Goal: Communication & Community: Answer question/provide support

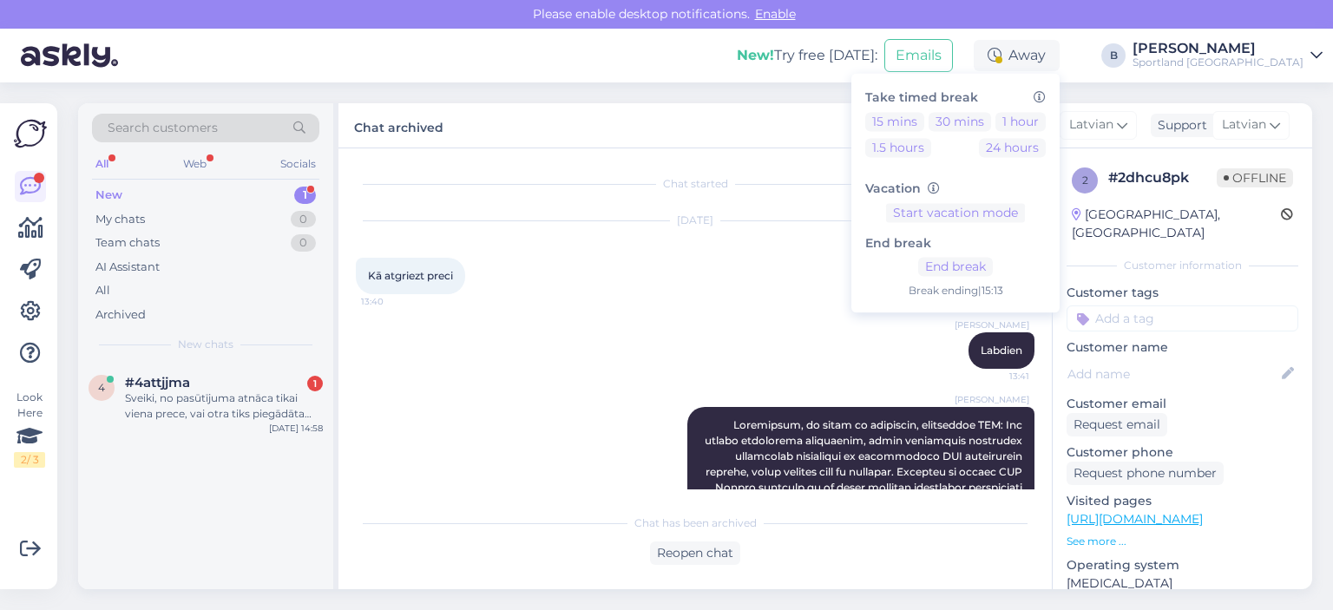
scroll to position [479, 0]
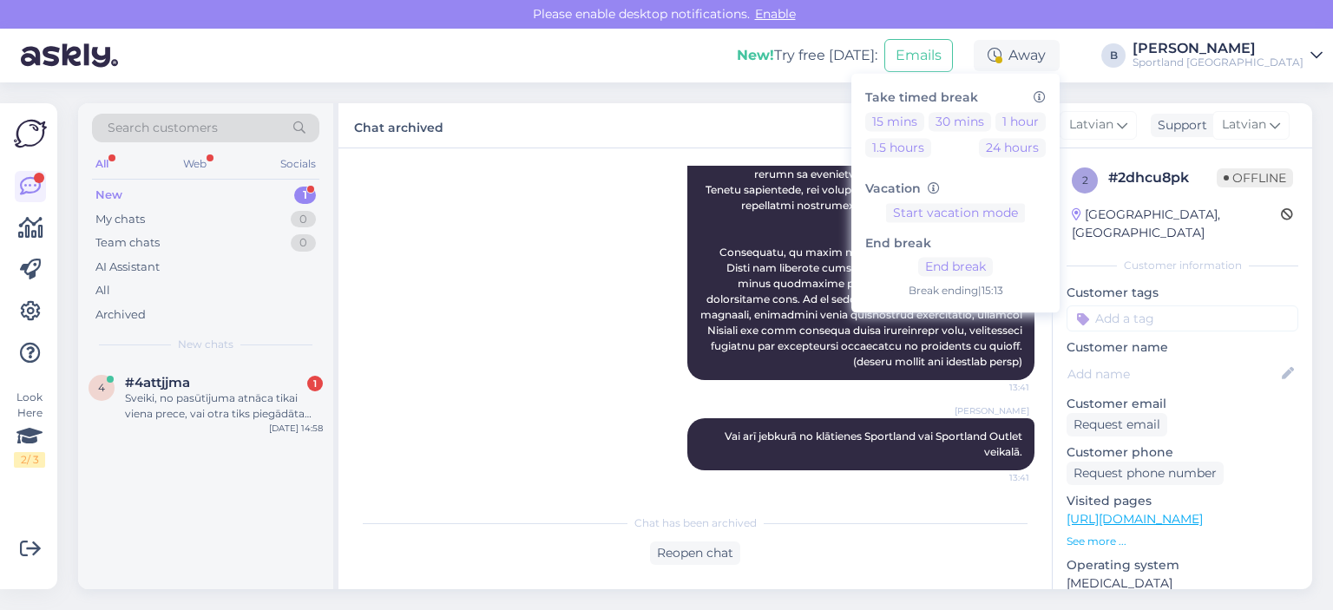
click at [496, 251] on div "[PERSON_NAME] 13:41" at bounding box center [695, 166] width 678 height 465
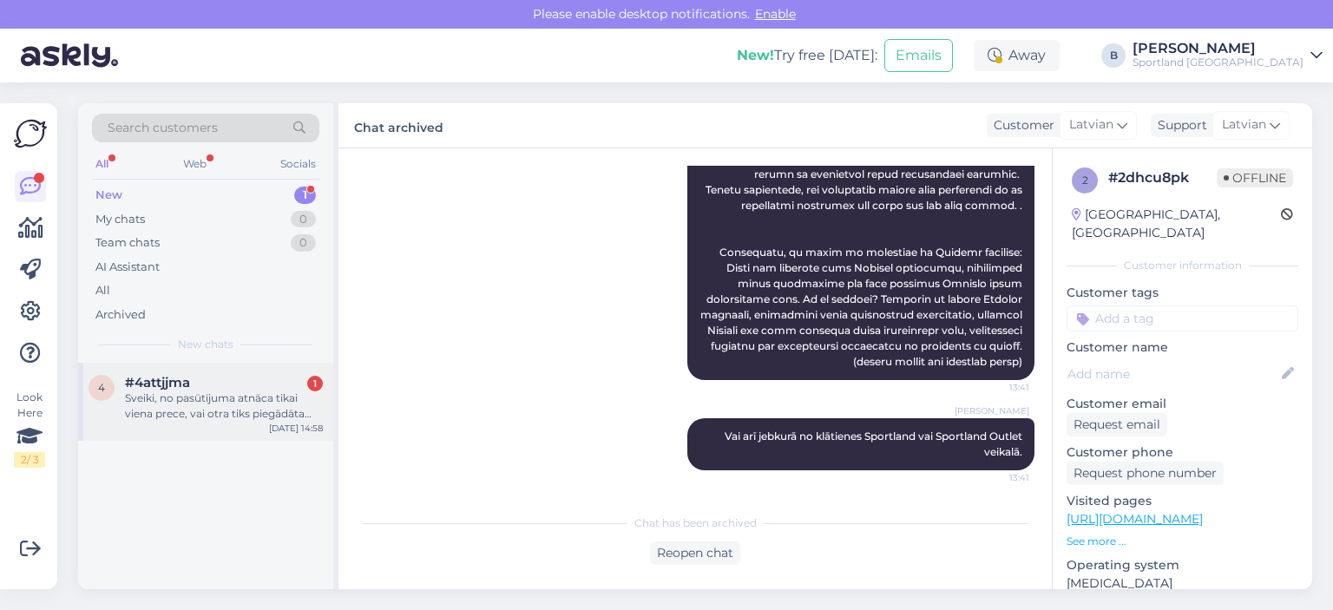
click at [239, 409] on div "Sveiki, no pasūtījuma atnāca tikai viena prece, vai otra tiks piegādāta atseviš…" at bounding box center [224, 405] width 198 height 31
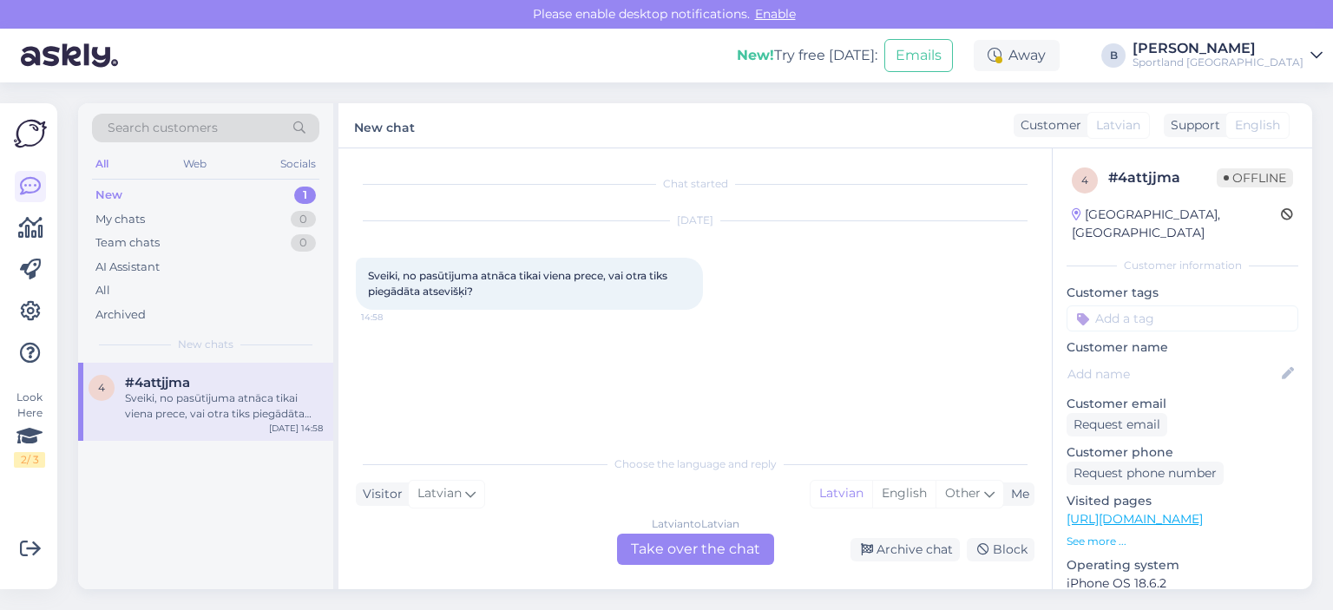
scroll to position [0, 0]
click at [668, 553] on div "Latvian to Latvian Take over the chat" at bounding box center [695, 549] width 157 height 31
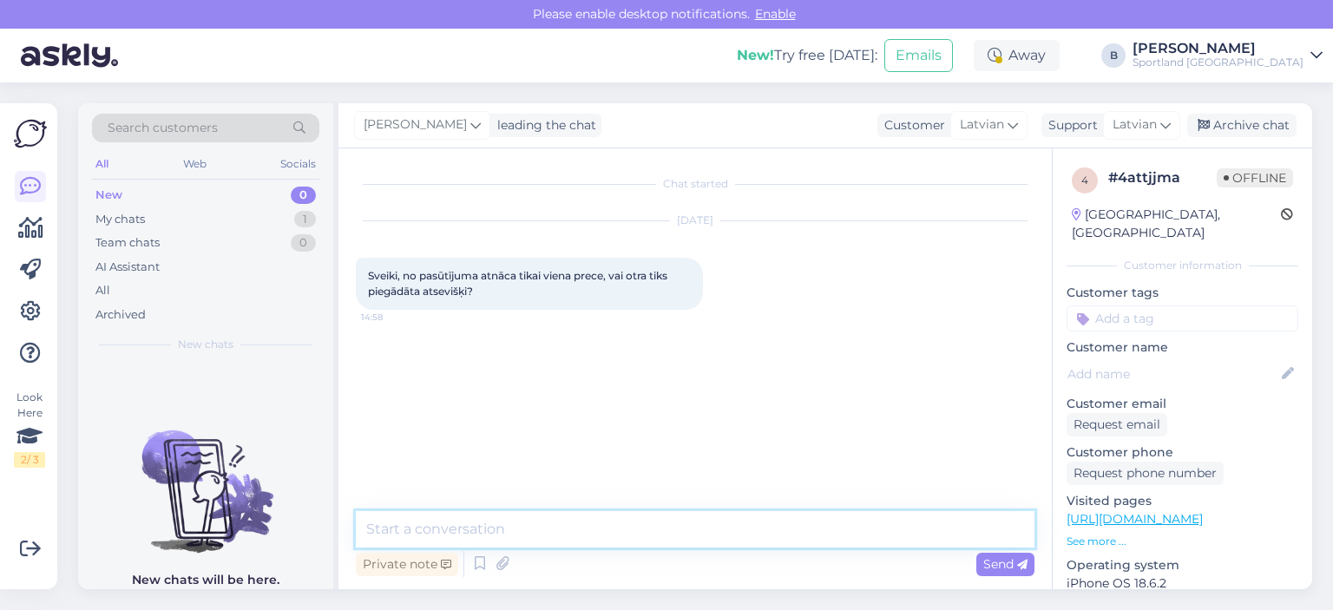
click at [660, 522] on textarea at bounding box center [695, 529] width 678 height 36
type textarea "Sveiki, kāds ir pasūtījuma numurs?"
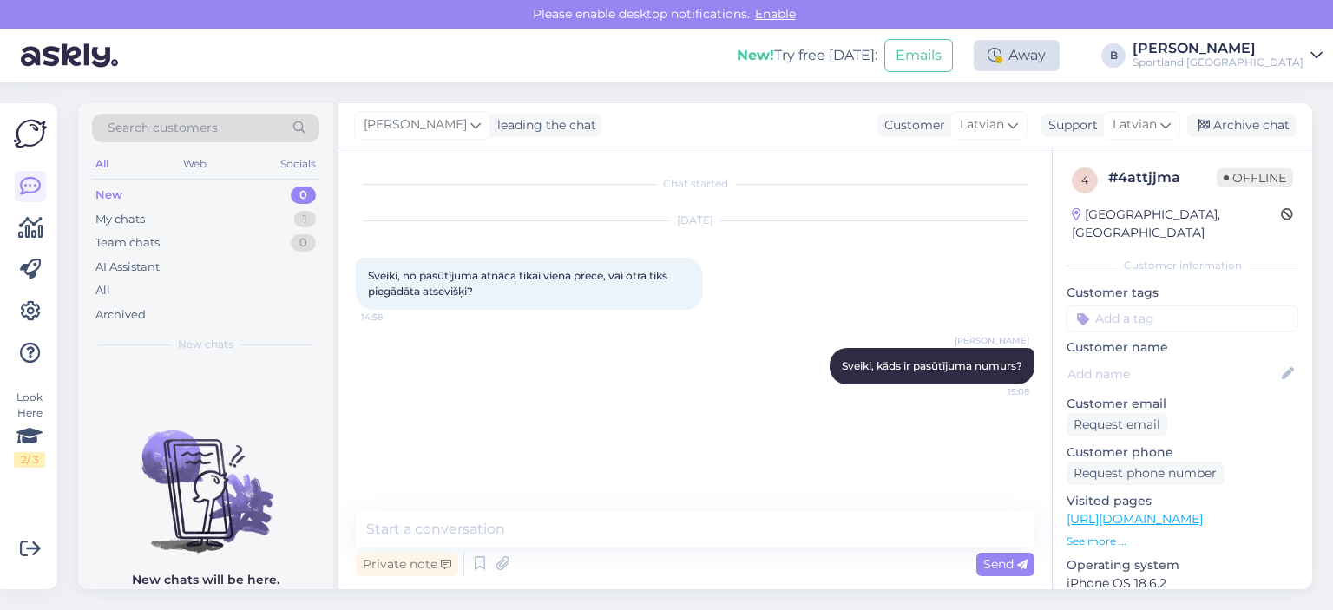
click at [1059, 65] on div "Away" at bounding box center [1016, 55] width 86 height 31
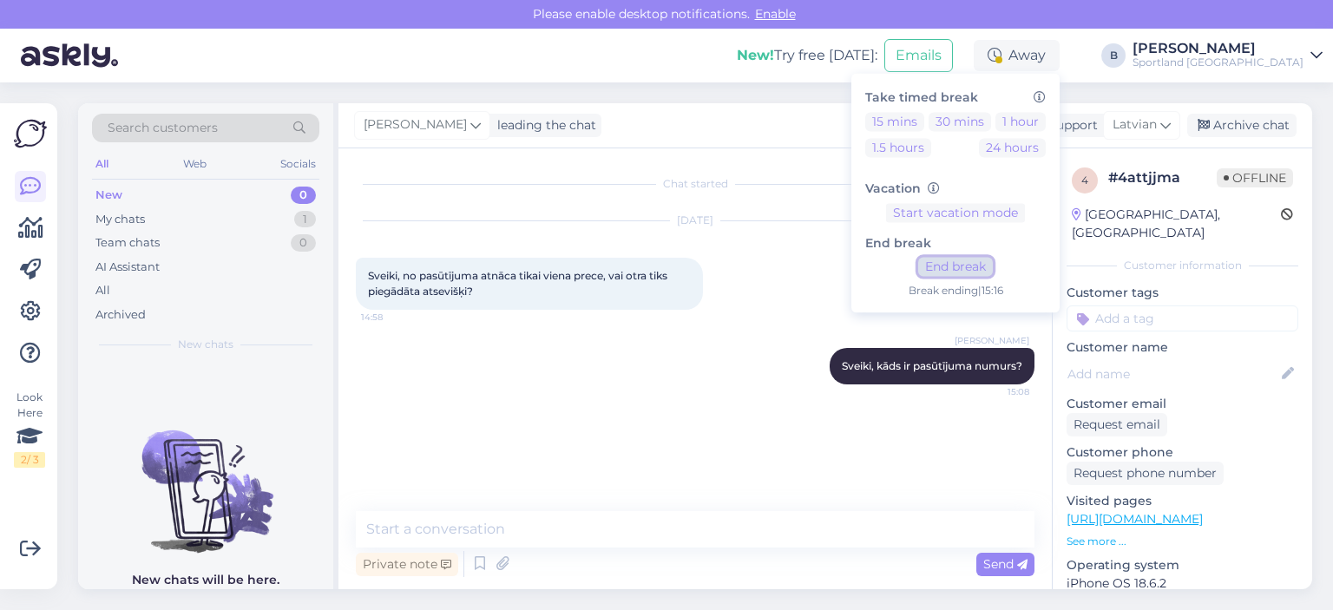
click at [992, 265] on button "End break" at bounding box center [955, 267] width 75 height 19
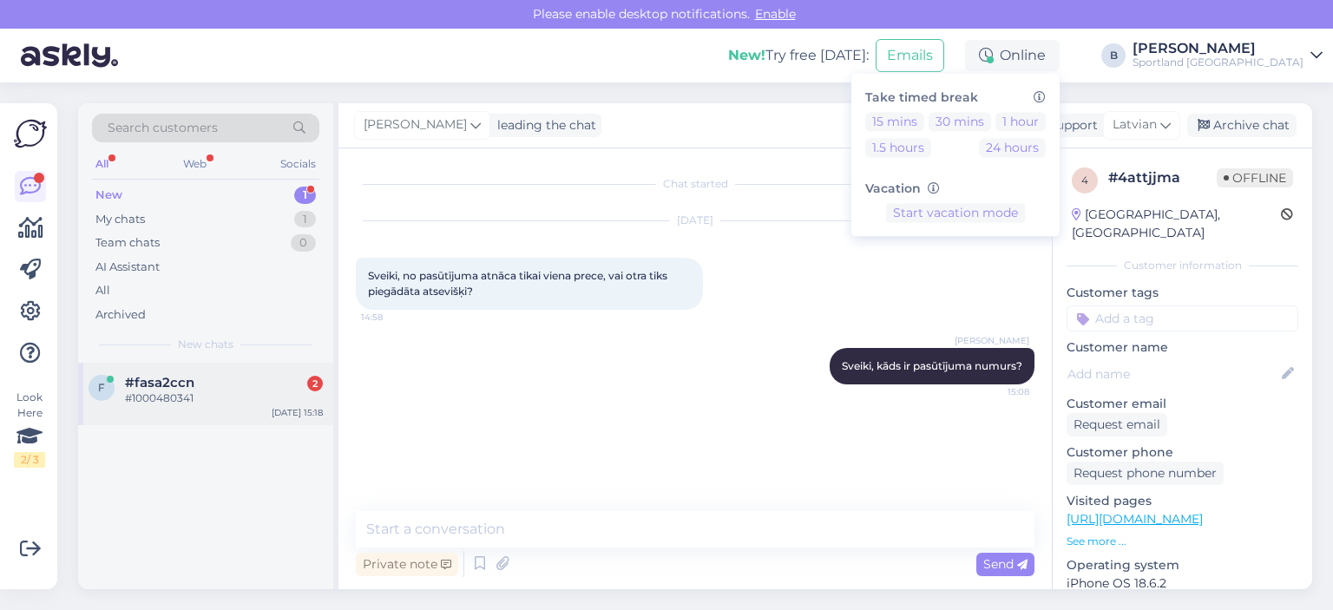
click at [212, 391] on div "#1000480341" at bounding box center [224, 398] width 198 height 16
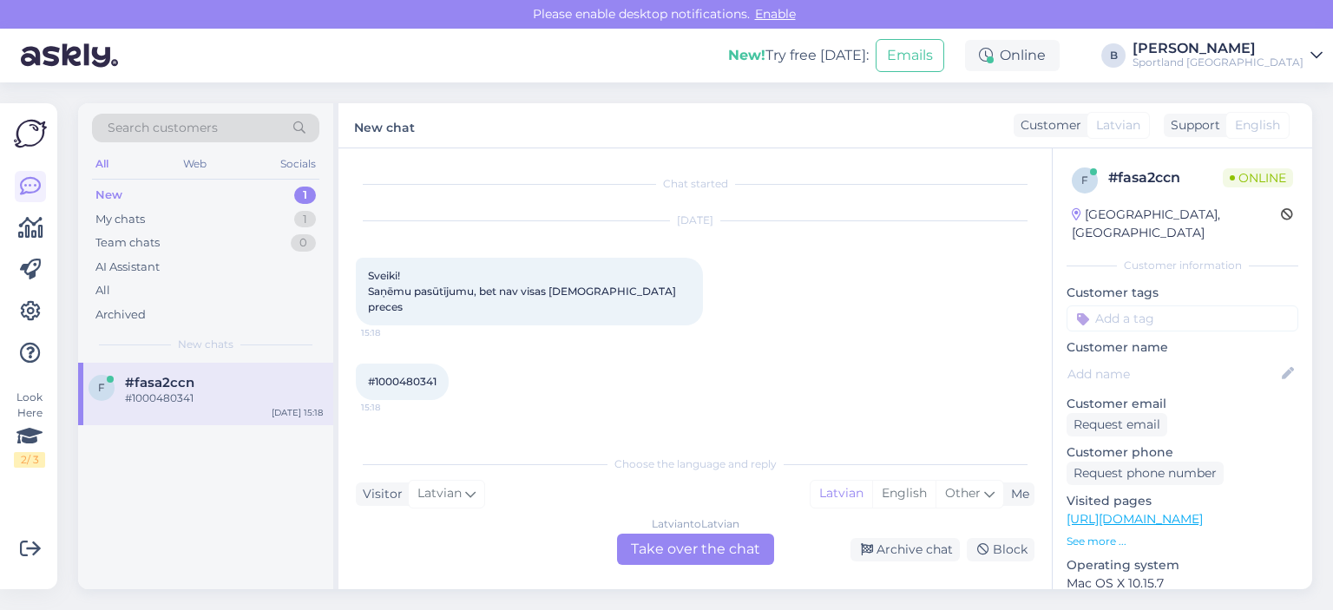
click at [680, 558] on div "Latvian to Latvian Take over the chat" at bounding box center [695, 549] width 157 height 31
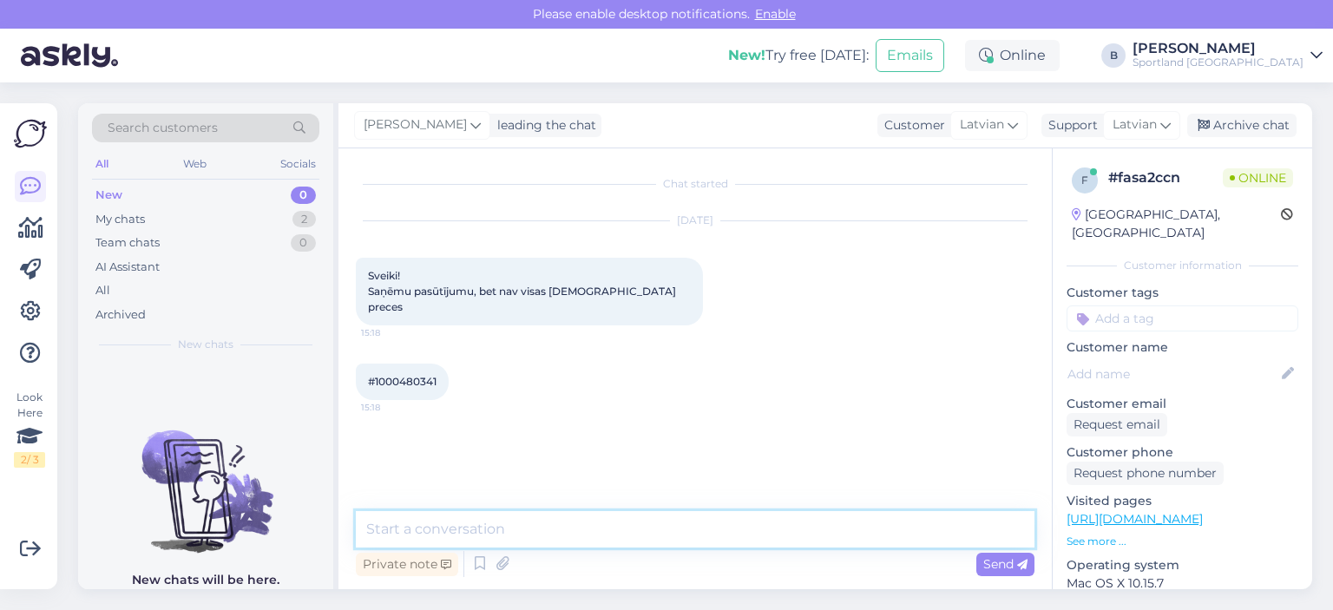
click at [678, 534] on textarea at bounding box center [695, 529] width 678 height 36
type textarea "Sveiki, pārbaudīsim"
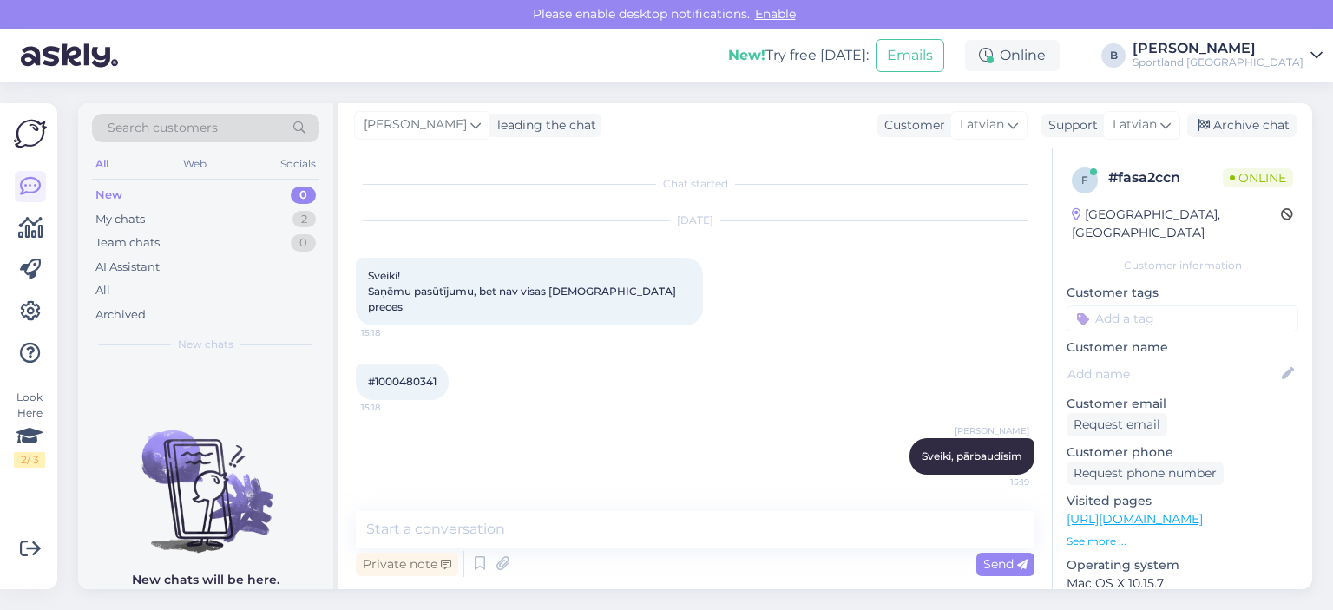
click at [414, 375] on span "#1000480341" at bounding box center [402, 381] width 69 height 13
copy div "1000480341 15:18"
click at [604, 527] on textarea at bounding box center [695, 529] width 678 height 36
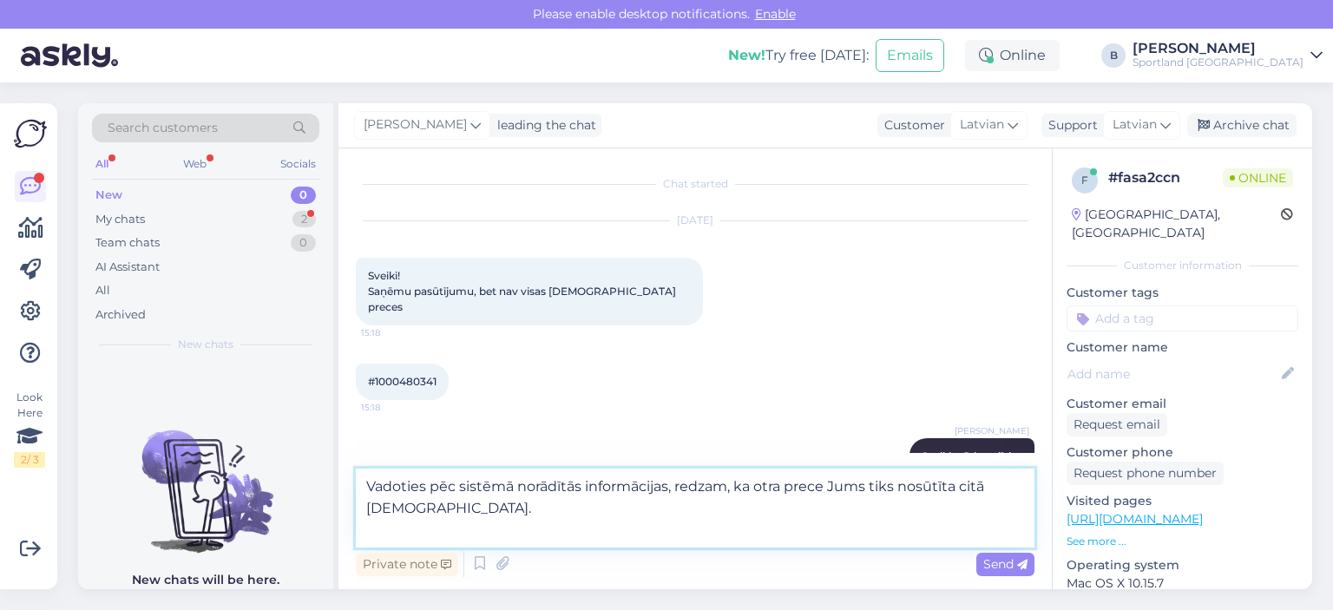
scroll to position [100, 0]
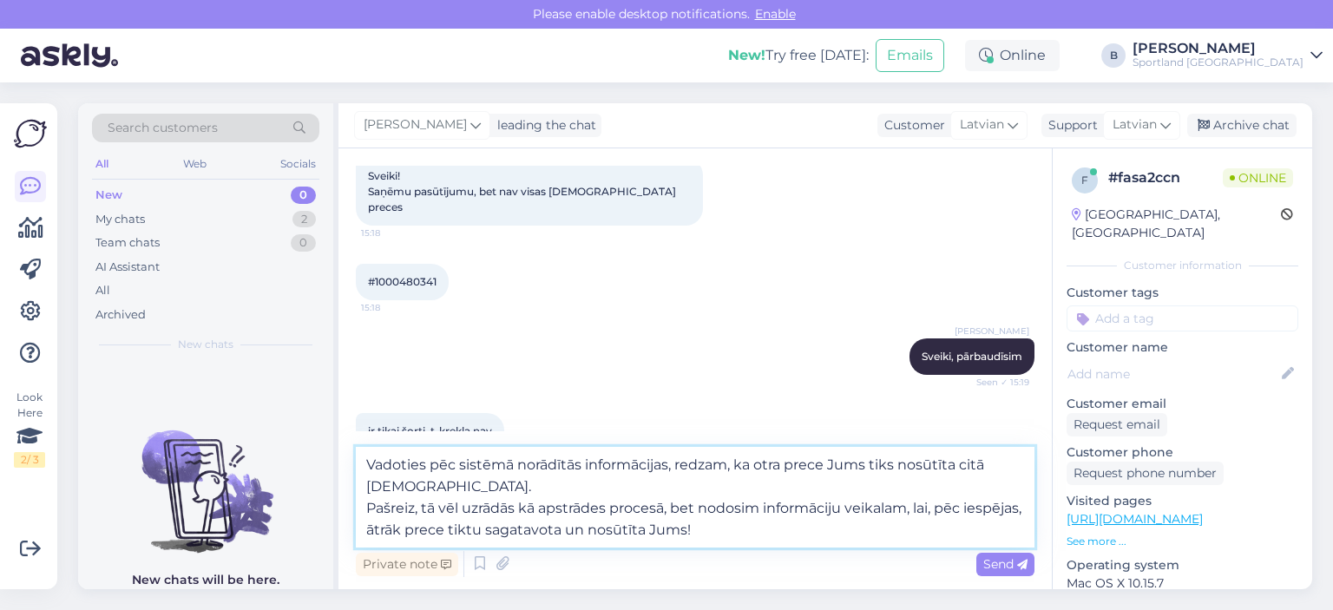
type textarea "Vadoties pēc sistēmā norādītās informācijas, redzam, ka otra prece Jums tiks no…"
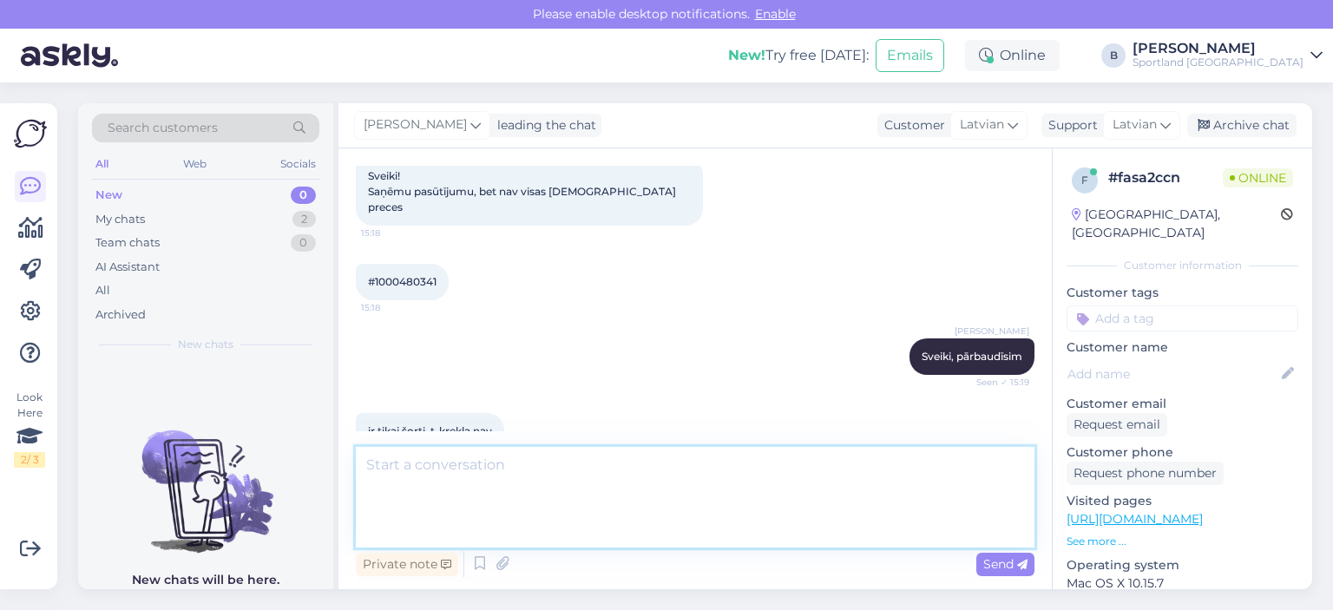
scroll to position [194, 0]
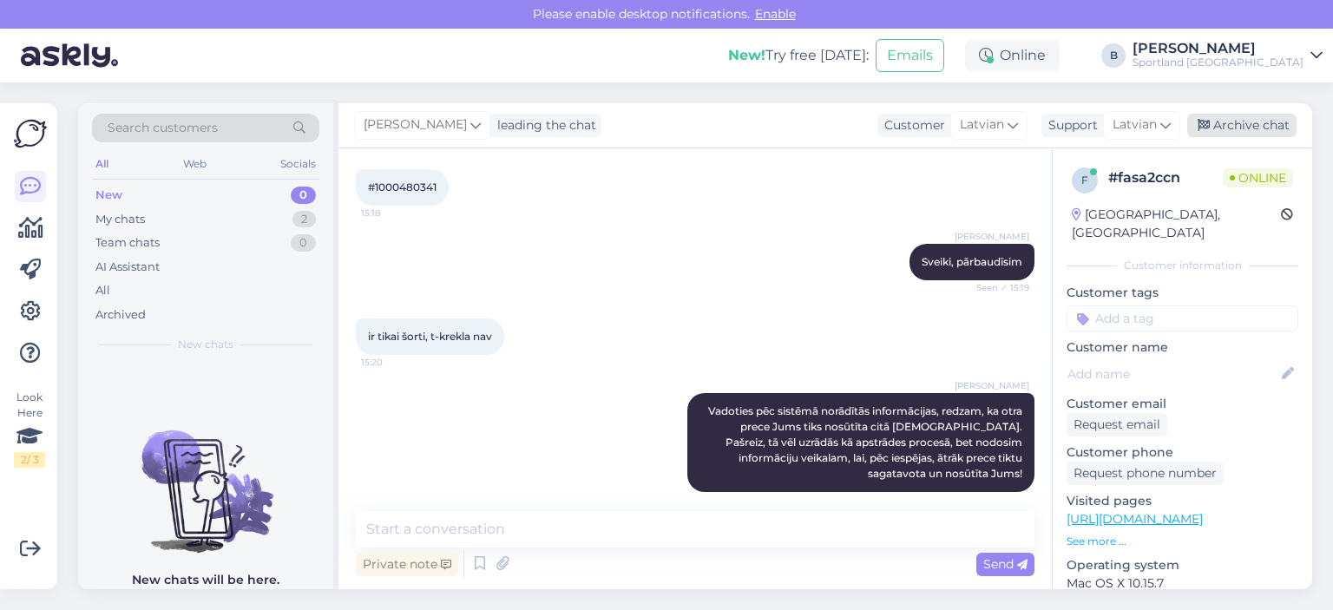
click at [1262, 131] on div "Archive chat" at bounding box center [1241, 125] width 109 height 23
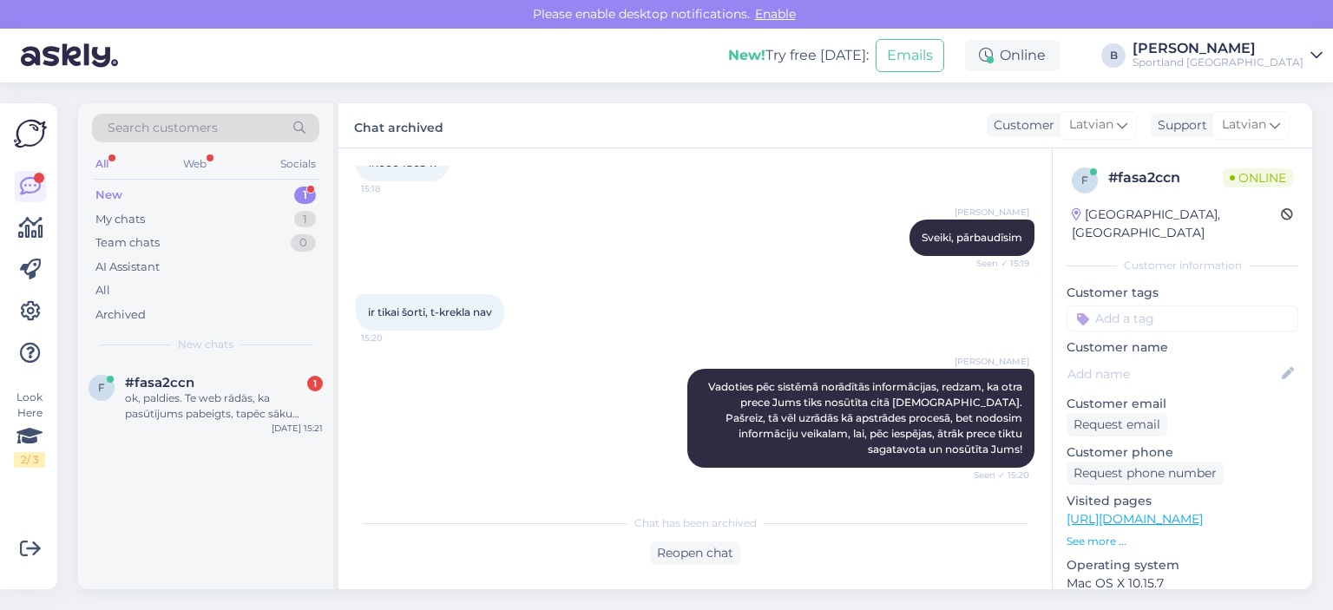
scroll to position [290, 0]
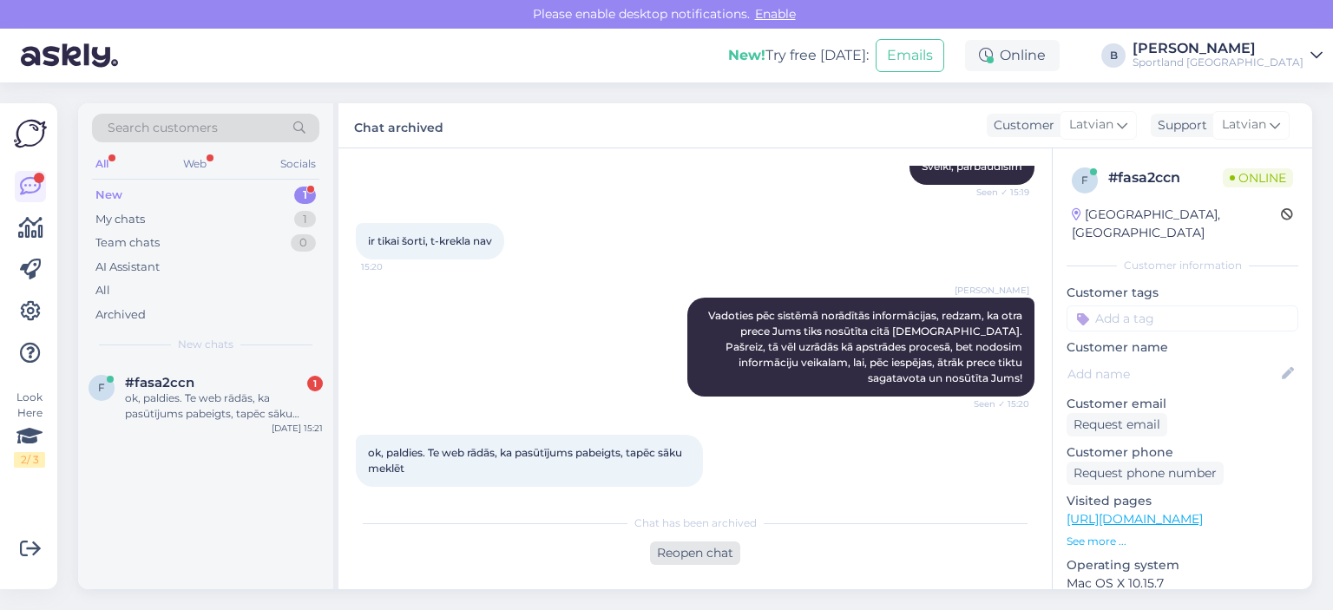
click at [709, 544] on div "Reopen chat" at bounding box center [695, 552] width 90 height 23
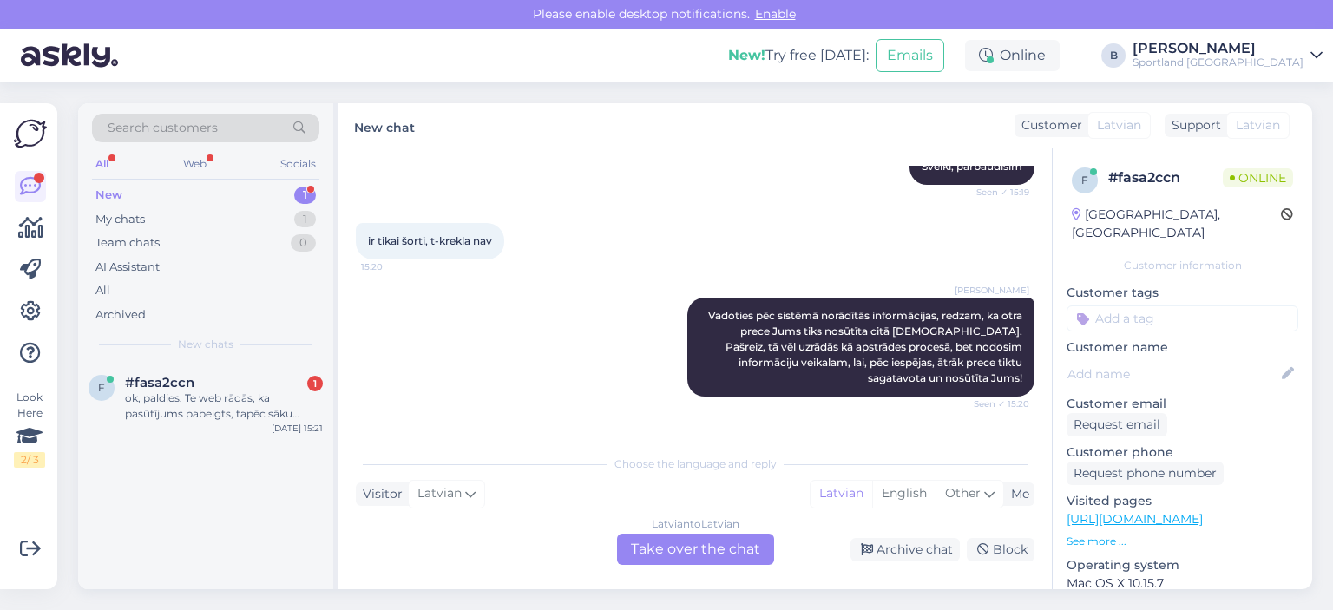
click at [709, 544] on div "Latvian to Latvian Take over the chat" at bounding box center [695, 549] width 157 height 31
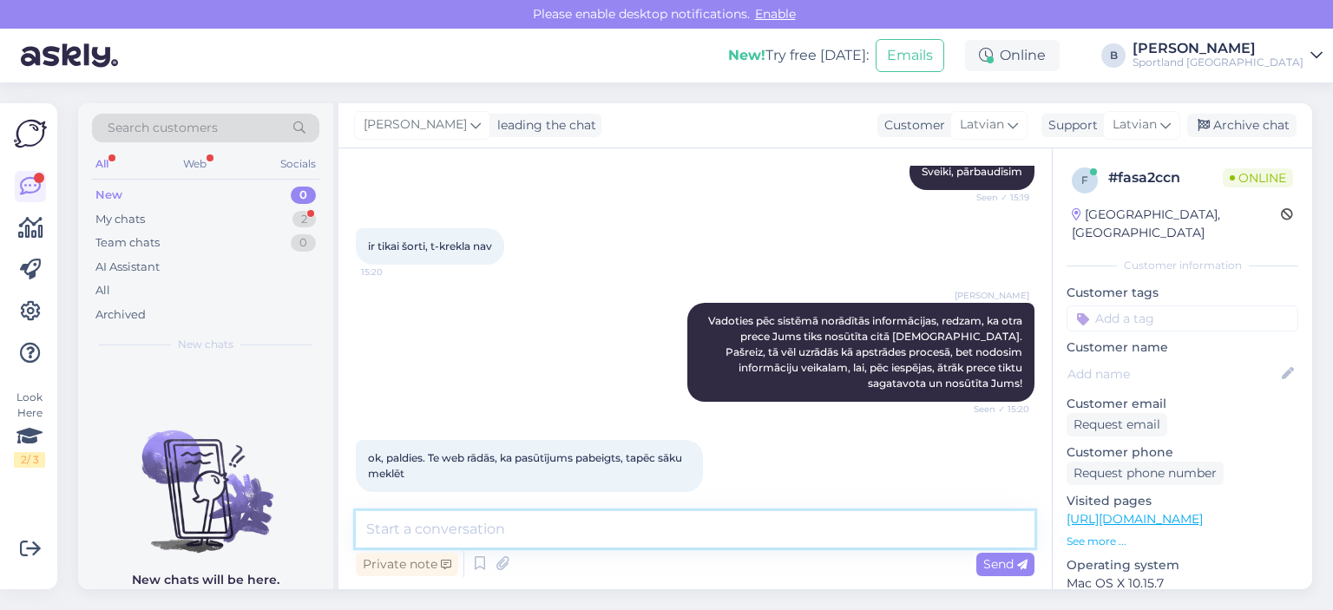
click at [709, 544] on textarea at bounding box center [695, 529] width 678 height 36
type textarea "Viss kārtībā. Jauku Jums dienu!"
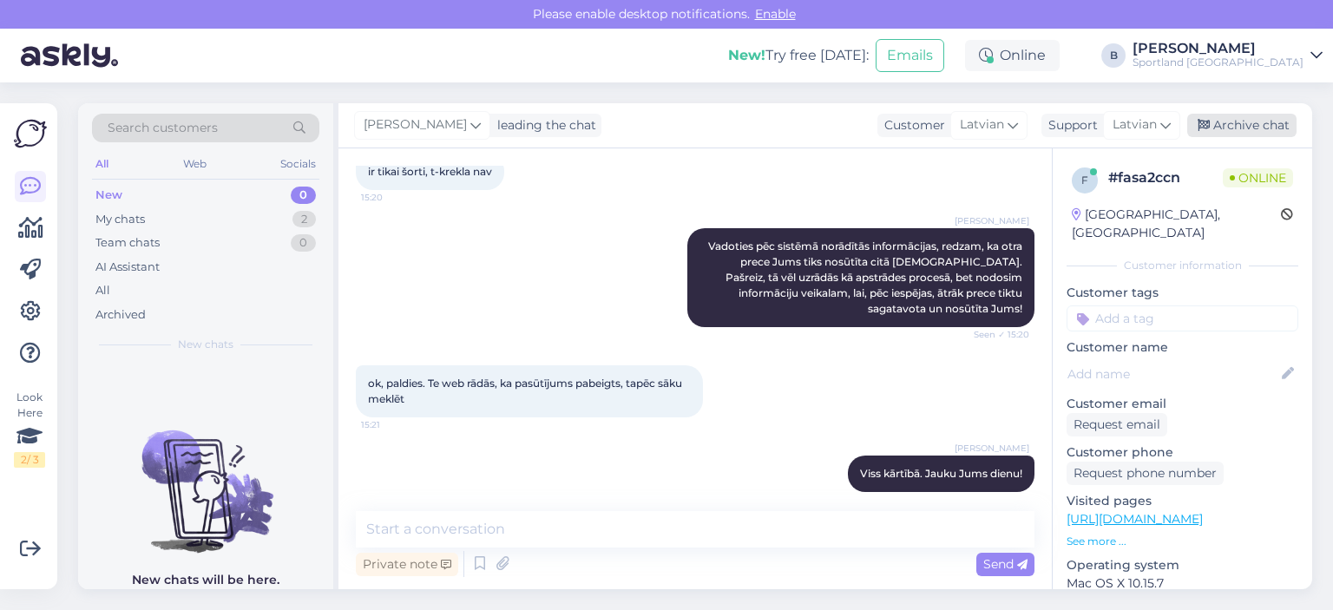
click at [1255, 127] on div "Archive chat" at bounding box center [1241, 125] width 109 height 23
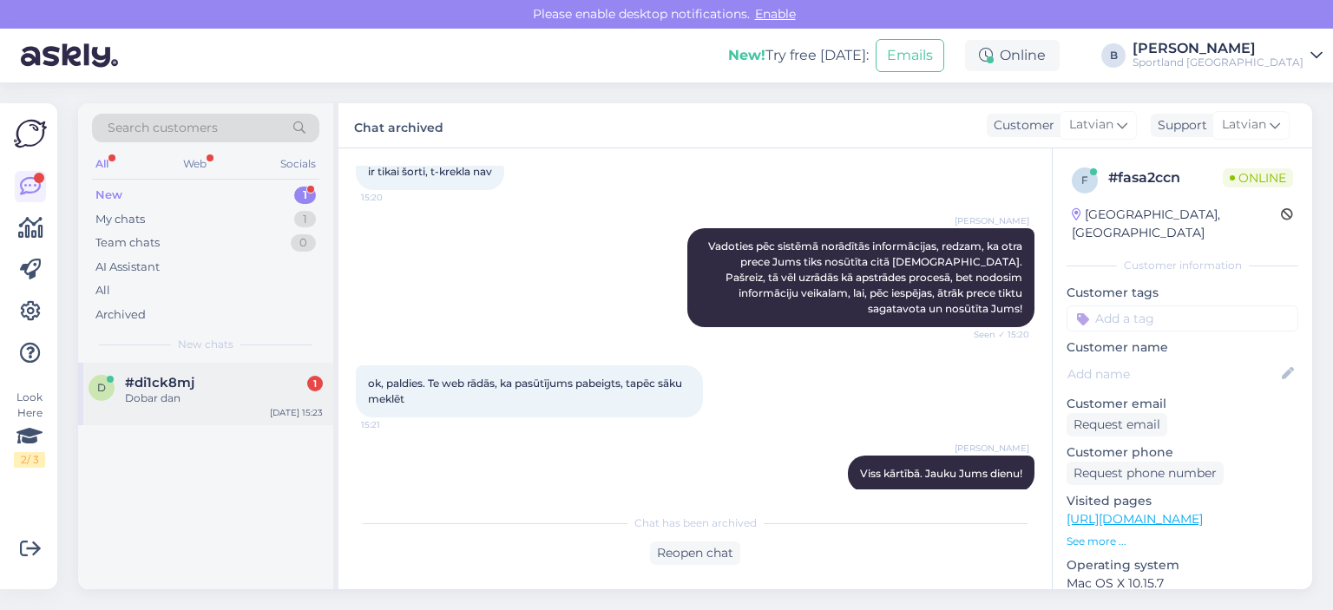
click at [187, 388] on span "#di1ck8mj" at bounding box center [159, 383] width 69 height 16
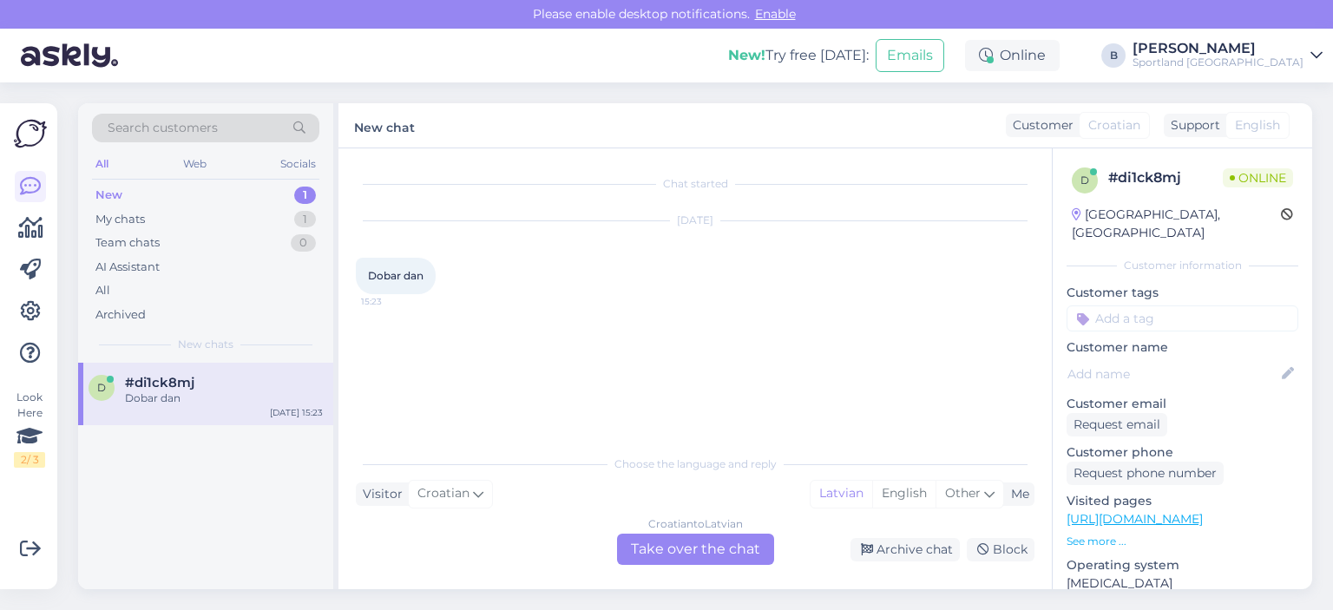
click at [646, 538] on div "Croatian to Latvian Take over the chat" at bounding box center [695, 549] width 157 height 31
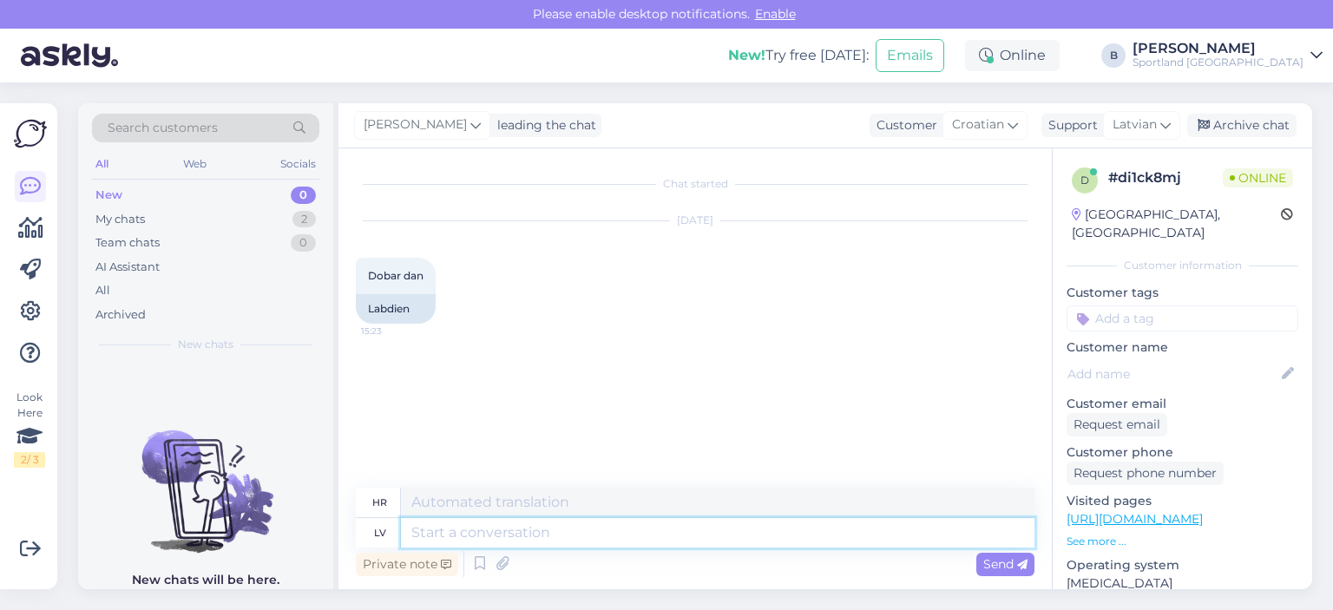
click at [563, 533] on textarea at bounding box center [717, 532] width 633 height 29
type textarea "Sveiki, k"
type textarea "Zdravo,"
type textarea "Sveiki, kā v"
type textarea "Bok, kako si?"
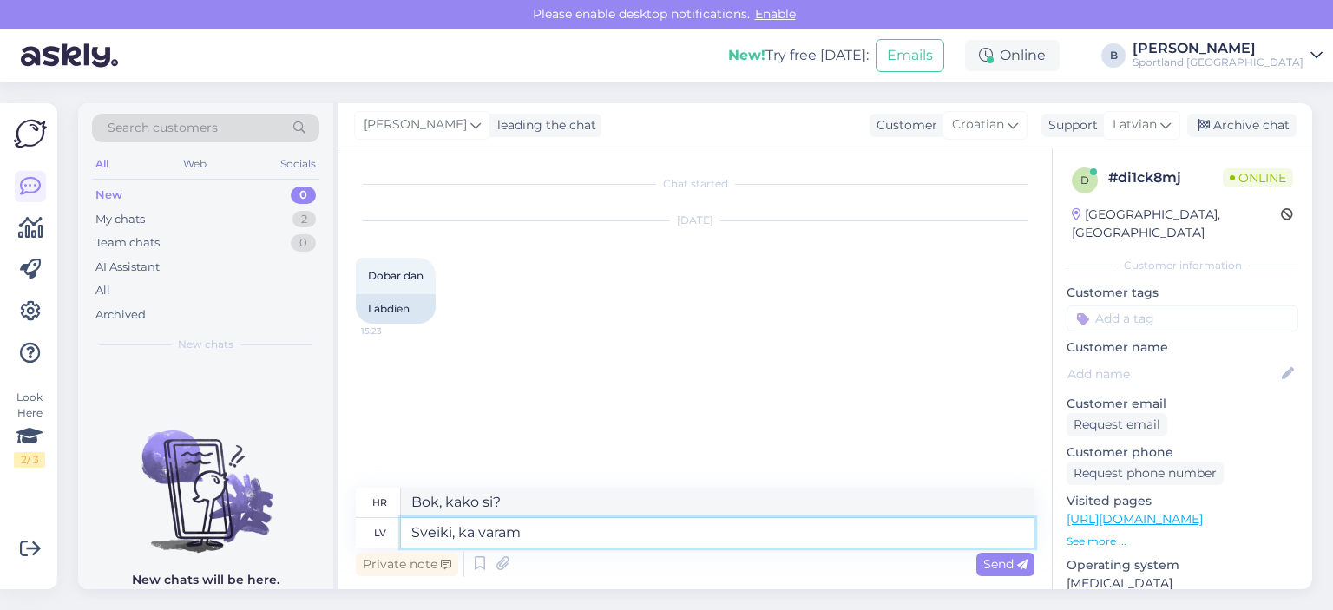
type textarea "Sveiki, kā varam J"
type textarea "Halo, kako možemo"
type textarea "Sveiki, kā varam Jums p"
type textarea "Pozdrav, kako vam možemo pomoći?"
type textarea "Sveiki, kā varam Jums palīdzēt?"
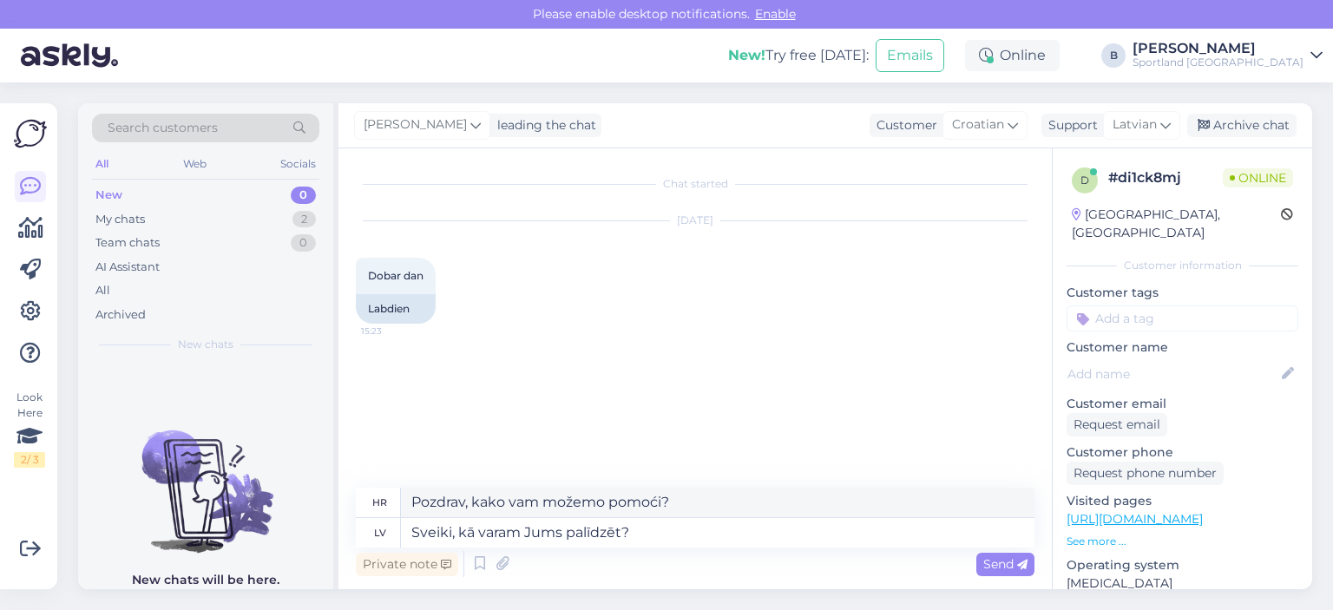
click at [1019, 550] on div "Private note Send" at bounding box center [695, 563] width 678 height 33
click at [1012, 578] on div "Private note Send" at bounding box center [695, 563] width 678 height 33
click at [1012, 557] on span "Send" at bounding box center [1005, 564] width 44 height 16
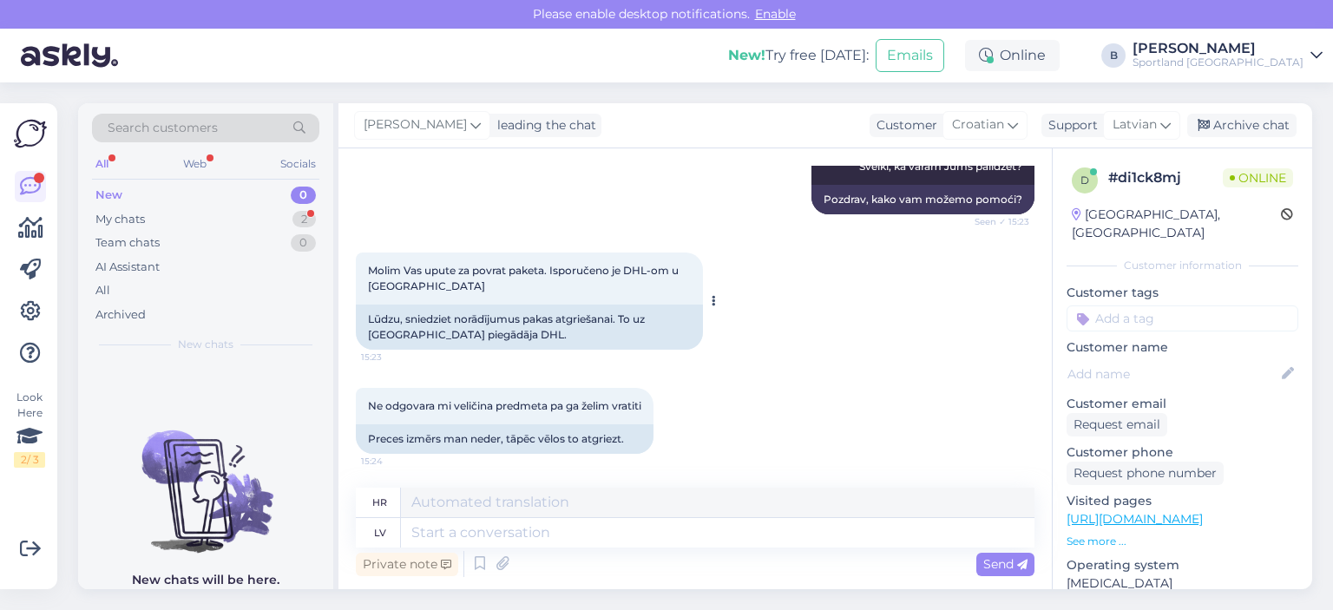
scroll to position [318, 0]
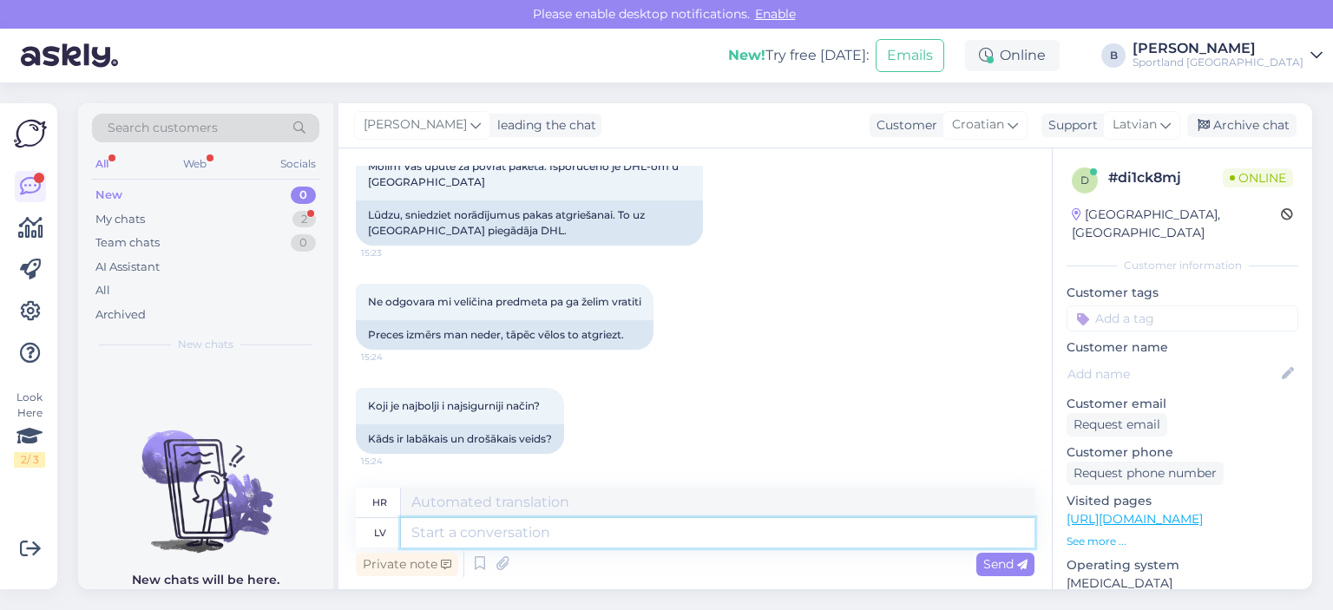
click at [550, 540] on textarea at bounding box center [717, 532] width 633 height 29
paste textarea "The returns outside of the [GEOGRAPHIC_DATA] are not paid for and operated by u…"
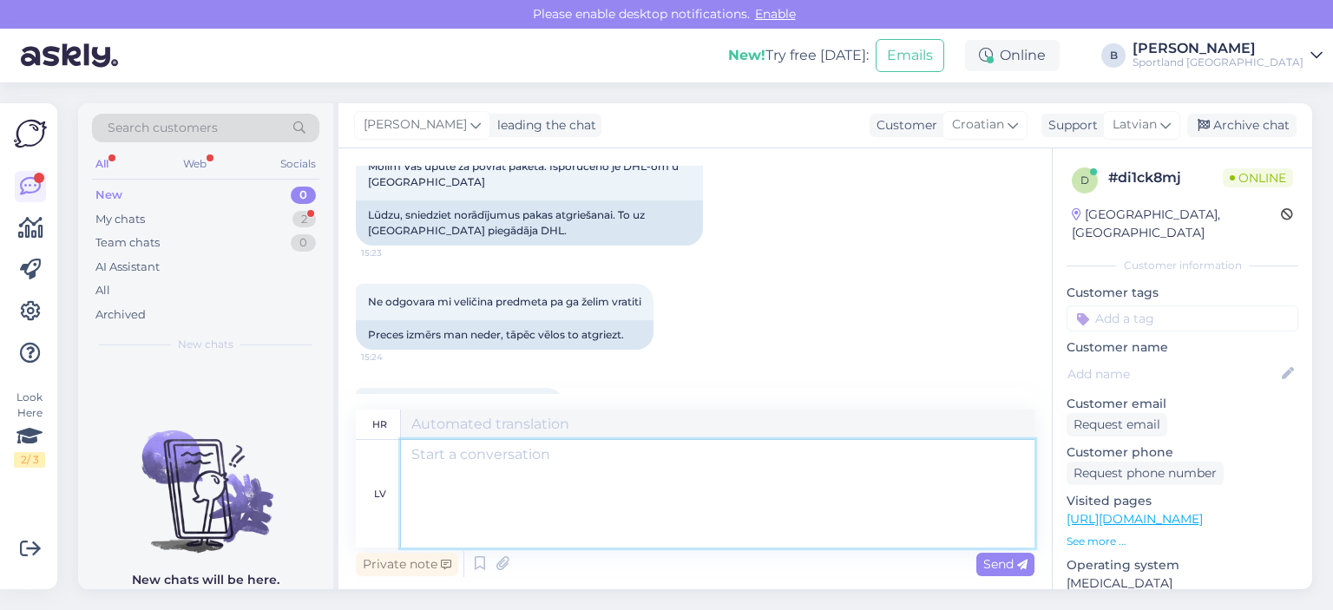
type textarea "The returns outside of the [GEOGRAPHIC_DATA] are not paid for and operated by u…"
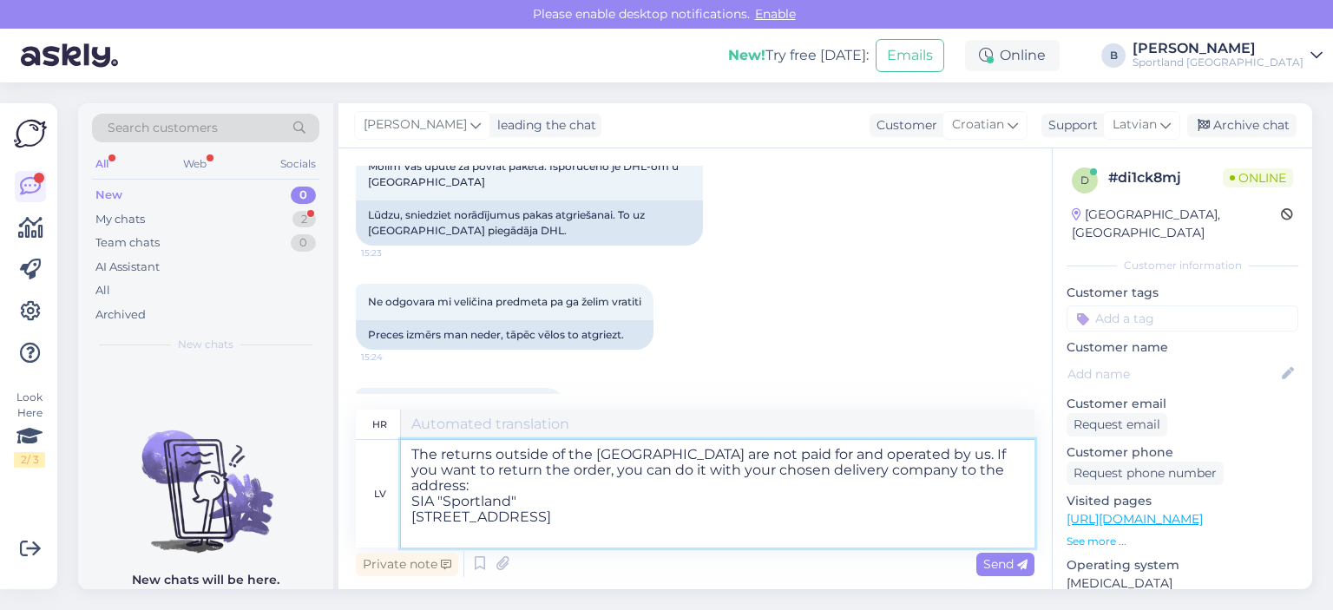
type textarea "Povrat izvan baltičkih zemalja ne plaćamo i ne obavljamo mi. Ako želite vratiti…"
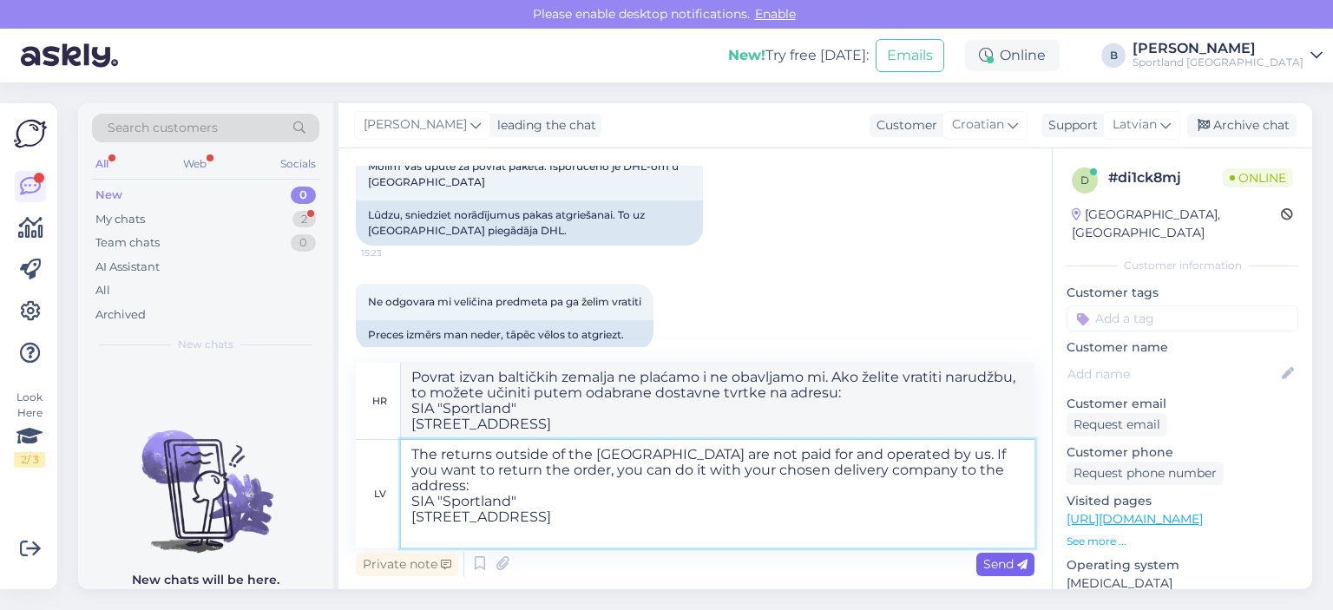
type textarea "The returns outside of the [GEOGRAPHIC_DATA] are not paid for and operated by u…"
click at [992, 560] on span "Send" at bounding box center [1005, 564] width 44 height 16
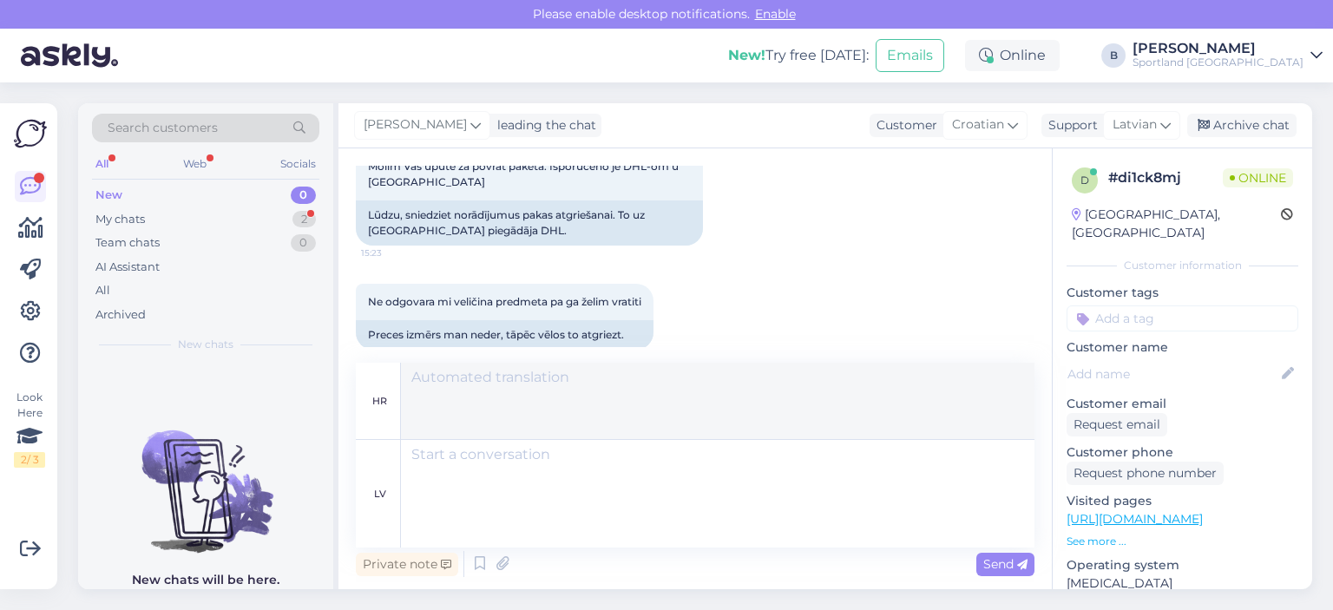
scroll to position [547, 0]
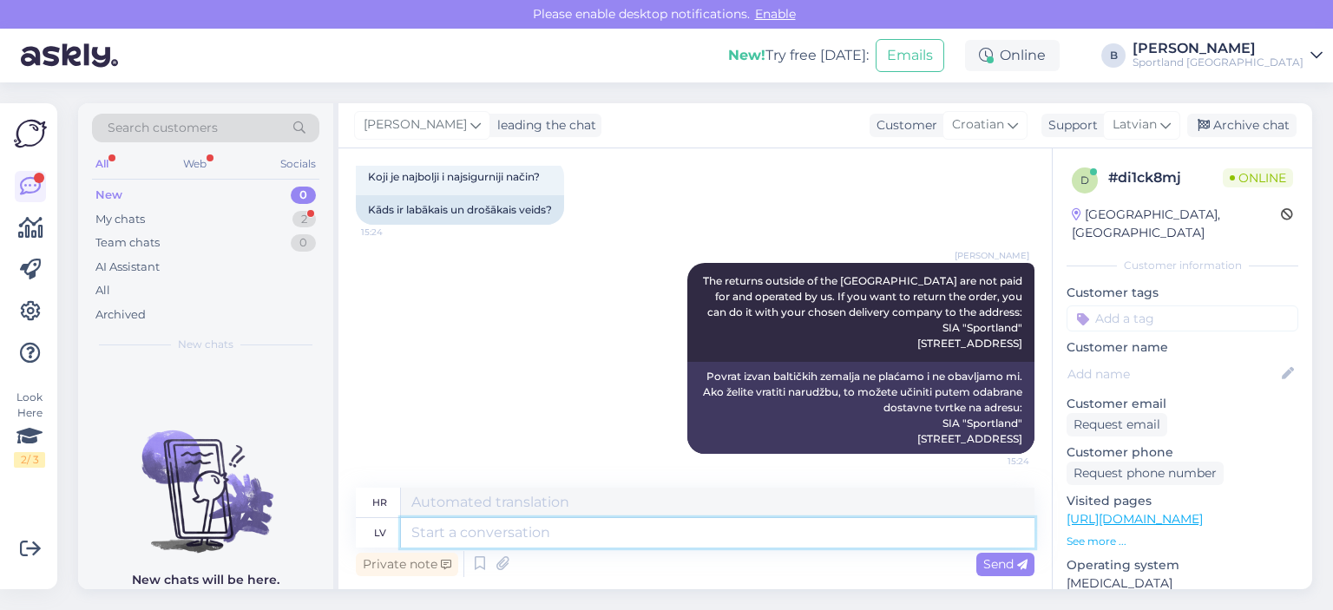
click at [515, 526] on textarea at bounding box center [717, 532] width 633 height 29
type textarea "Drošākais"
type textarea "Najsigurnije"
type textarea "Drošākais noteikti bū"
type textarea "Najsigurnije sigurno"
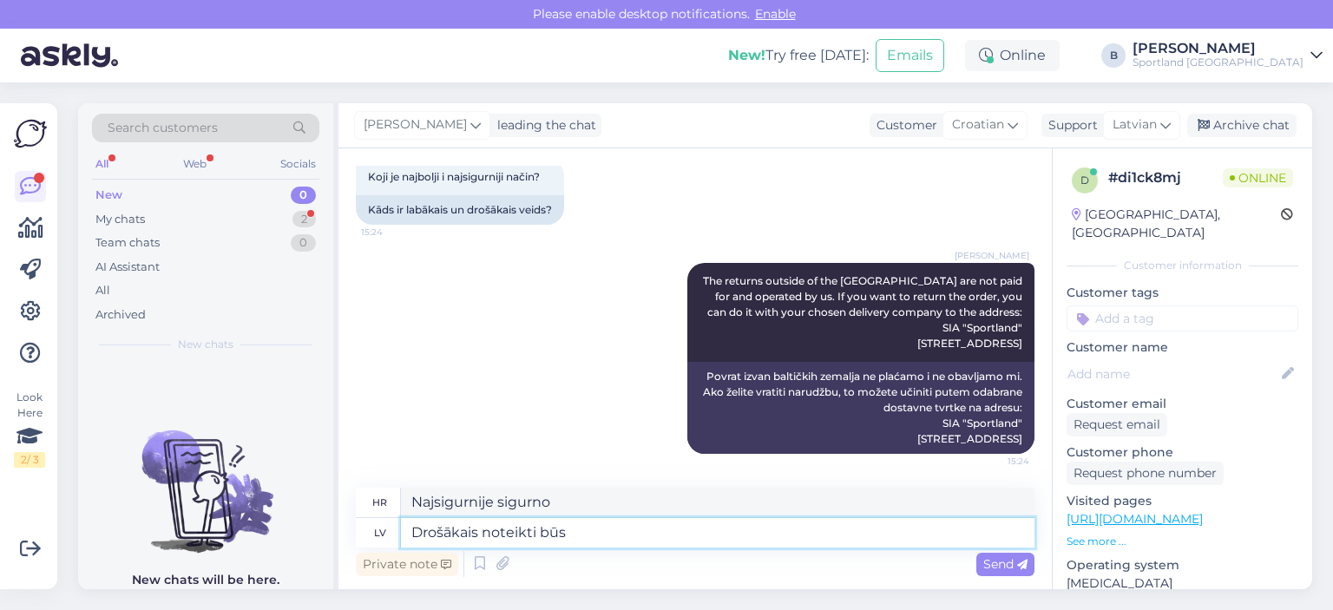
type textarea "Drošākais noteikti būs"
type textarea "Najsigurnije će definitivno biti"
type textarea "Drošākais noteikti būs DHL. A"
type textarea "Najsigurniji će definitivno biti DHL."
type textarea "Drošākais noteikti būs DHL. Ar t"
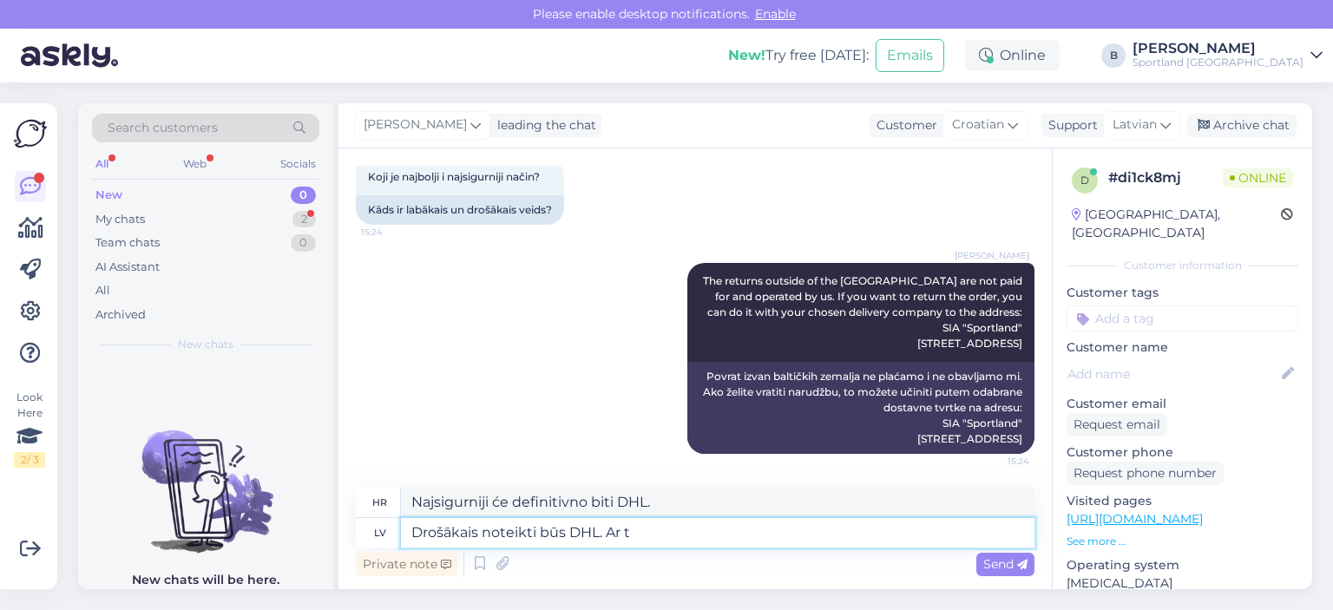
type textarea "Najsigurniji će definitivno biti DHL. S"
type textarea "Drošākais noteikti būs DHL. Ar to"
type textarea "Najsigurniji će definitivno biti DHL. S tim"
type textarea "Drošākais noteikti būs DHL. Ar to atgrieztās pre"
type textarea "Najsigurnije će definitivno biti DHL. Vratio sam s njim"
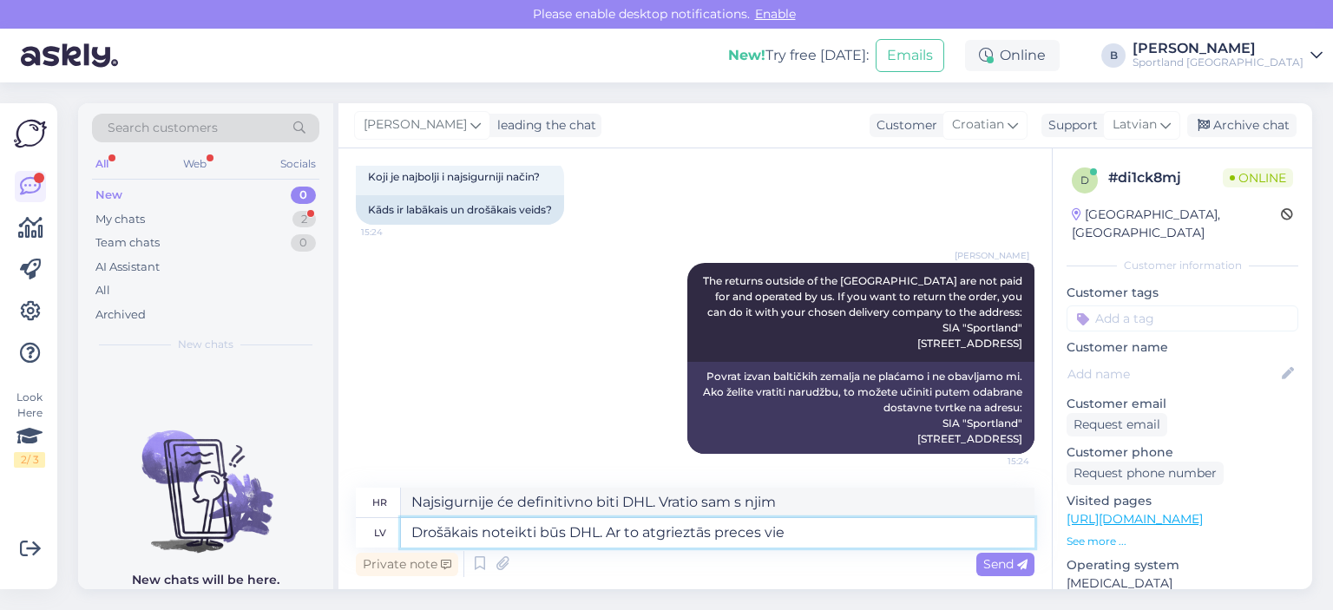
type textarea "Drošākais noteikti būs DHL. Ar to atgrieztās preces vien"
type textarea "Najsigurniji će definitivno biti DHL. Vraćena roba s njim"
type textarea "Drošākais noteikti būs DHL. Ar to atgrieztās preces nonāk pi"
type textarea "Najsigurniji način bi definitivno bio DHL. Vraćena roba stiže putem ovoga"
type textarea "Drošākais noteikti būs DHL. Ar to atgrieztās preces nonāk pie mu"
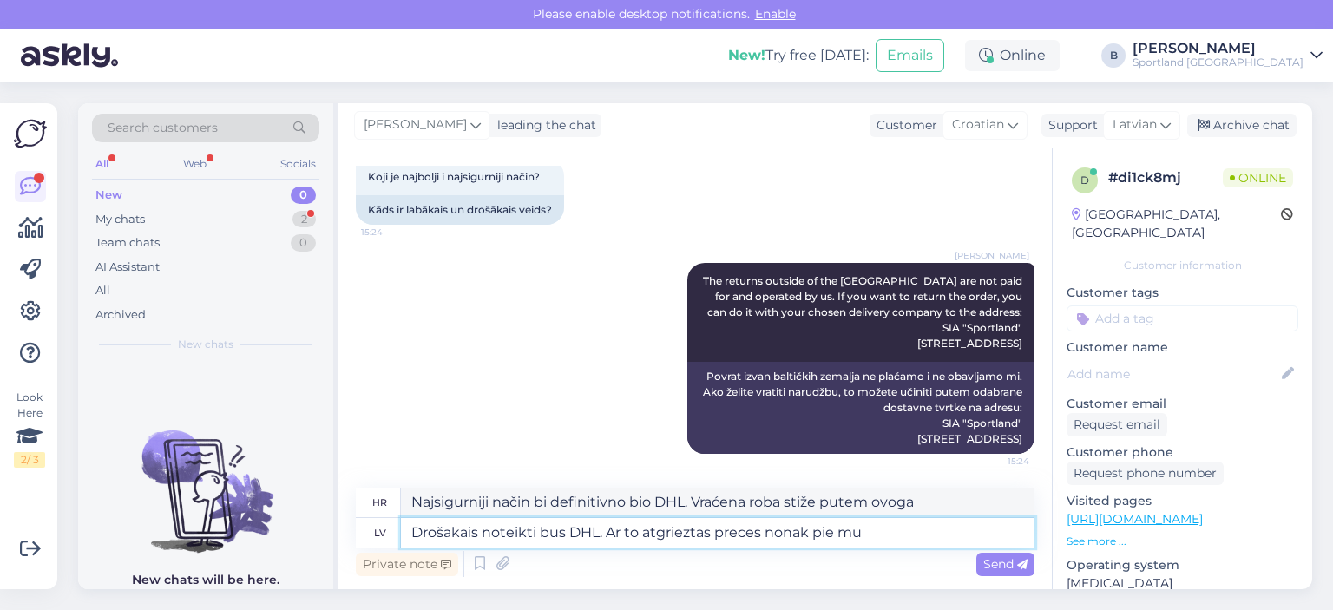
type textarea "Najsigurnija opcija definitivno će biti DHL. S njim će vraćena roba stići"
type textarea "Drošākais noteikti būs DHL. Ar to atgrieztās preces nonāk pie mums ī"
type textarea "Najsigurniji način bi definitivno bio DHL. Vraćena roba će nam stići putem njeg…"
type textarea "Drošākais noteikti būs DHL. Ar to atgrieztās preces nonāk pie mums īsā lai"
type textarea "Najsigurnija opcija definitivno će biti DHL. S time će vraćena roba stići do na…"
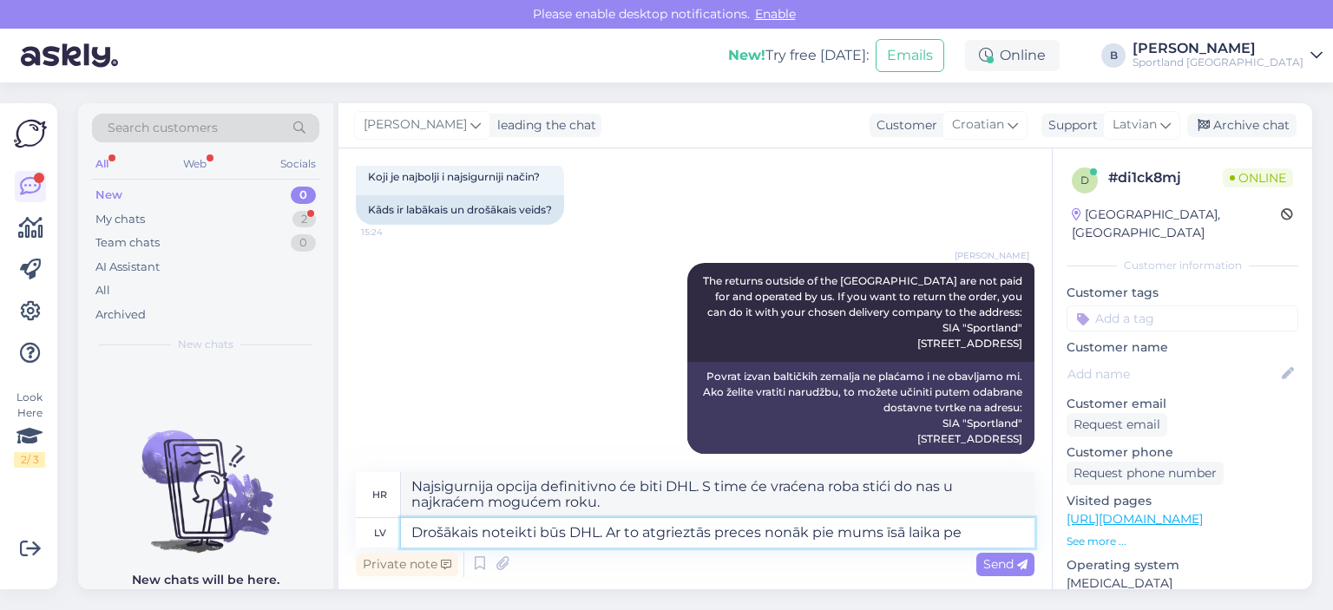
type textarea "Drošākais noteikti būs DHL. Ar to atgrieztās preces nonāk pie mums īsā laika per"
type textarea "Najsigurnija opcija definitivno će biti DHL. S njim će vraćena roba stići do na…"
type textarea "Drošākais noteikti būs DHL. Ar to atgrieztās preces nonāk pie mums īsā laika pe…"
type textarea "Najsigurnija opcija definitivno će biti DHL. S njim vraćena roba stiže do nas u…"
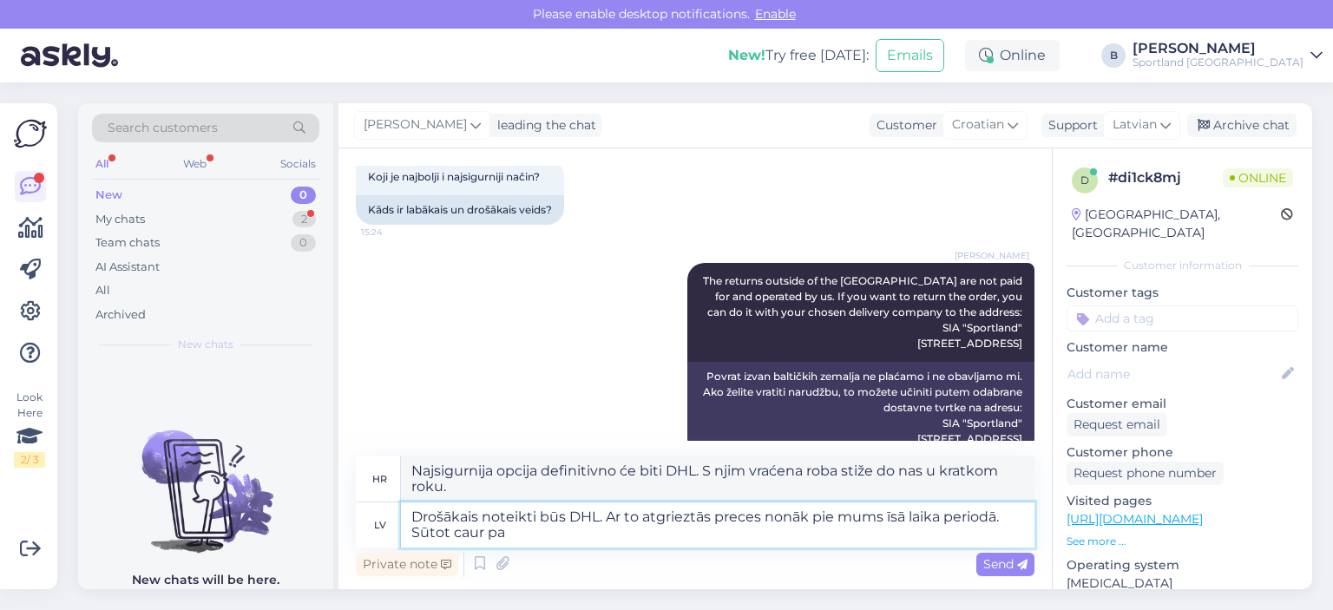
type textarea "Drošākais noteikti būs DHL. Ar to atgrieztās preces nonāk pie mums īsā laika pe…"
type textarea "Najsigurnija opcija definitivno će biti DHL. S njim vraćena roba stiže do nas u…"
type textarea "Drošākais noteikti būs DHL. Ar to atgrieztās preces nonāk pie mums īsā laika pe…"
type textarea "Najsigurnija opcija definitivno će biti DHL. S njim vraćena roba stiže do nas u…"
type textarea "Drošākais noteikti būs DHL. Ar to atgrieztās preces nonāk pie mums īsā laika pe…"
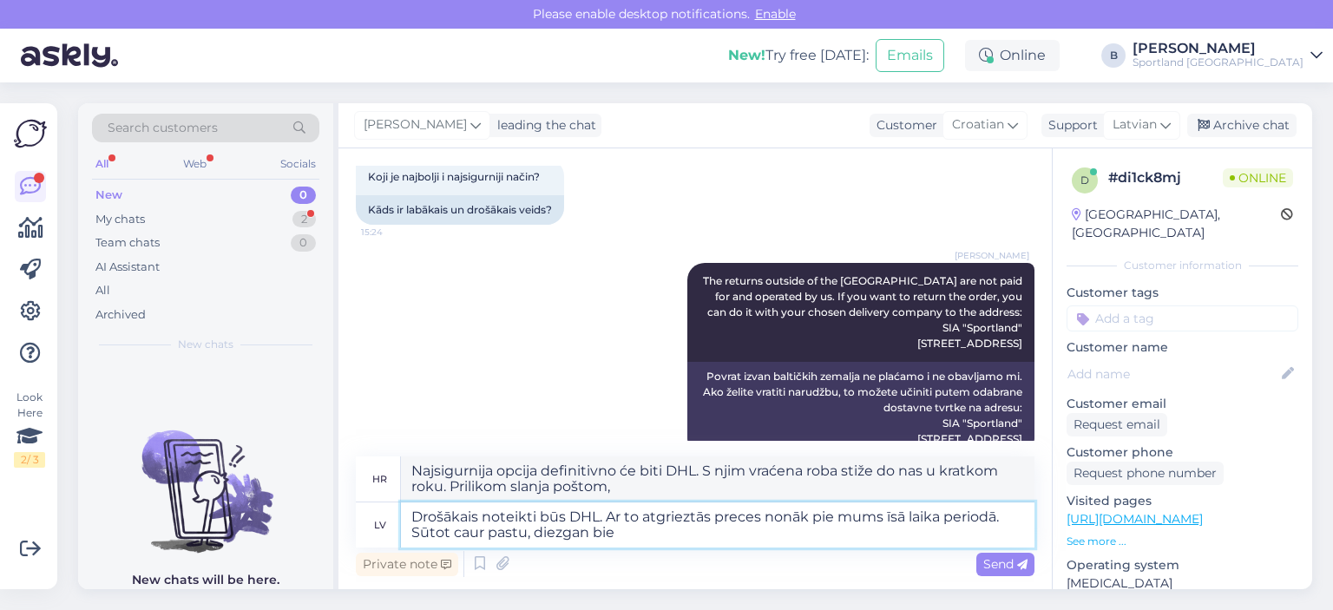
type textarea "Najsigurnija opcija definitivno će biti DHL. S njim vraćena roba stiže do nas u…"
type textarea "Drošākais noteikti būs DHL. Ar to atgrieztās preces nonāk pie mums īsā laika pe…"
type textarea "Najsigurniji će definitivno biti DHL. S njim vraćena roba stiže do nas u kratko…"
type textarea "Drošākais noteikti būs DHL. Ar to atgrieztās preces nonāk pie mums īsā laika pe…"
type textarea "Najsigurniji će definitivno biti DHL. S njim vraćena roba stiže do nas u kratko…"
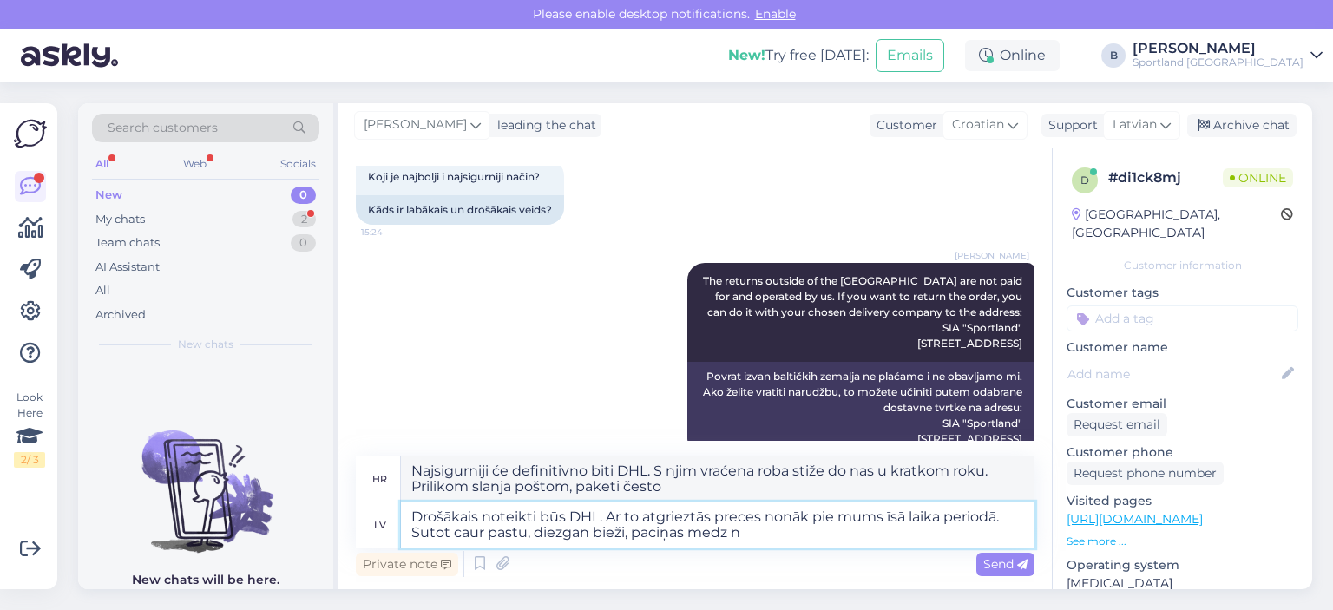
type textarea "Drošākais noteikti būs DHL. Ar to atgrieztās preces nonāk pie mums īsā laika pe…"
type textarea "Najsigurniji će definitivno biti DHL. S njim vraćena roba stiže do nas u kratko…"
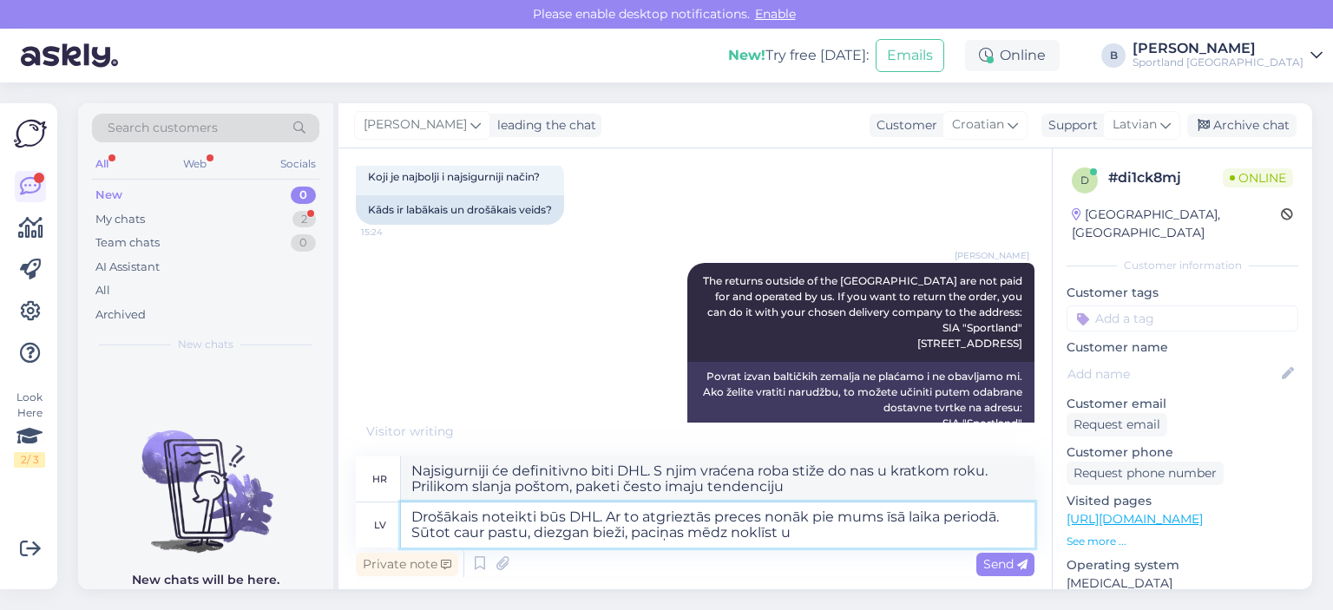
type textarea "Drošākais noteikti būs DHL. Ar to atgrieztās preces nonāk pie mums īsā laika pe…"
type textarea "Najsigurnija opcija definitivno će biti DHL. S njim vraćena roba stiže do nas u…"
type textarea "Drošākais noteikti būs DHL. Ar to atgrieztās preces nonāk pie mums īsā laika pe…"
type textarea "Najsigurnija opcija definitivno će biti DHL. S njim vraćena roba stiže do nas u…"
type textarea "Drošākais noteikti būs DHL. Ar to atgrieztās preces nonāk pie mums īsā laika pe…"
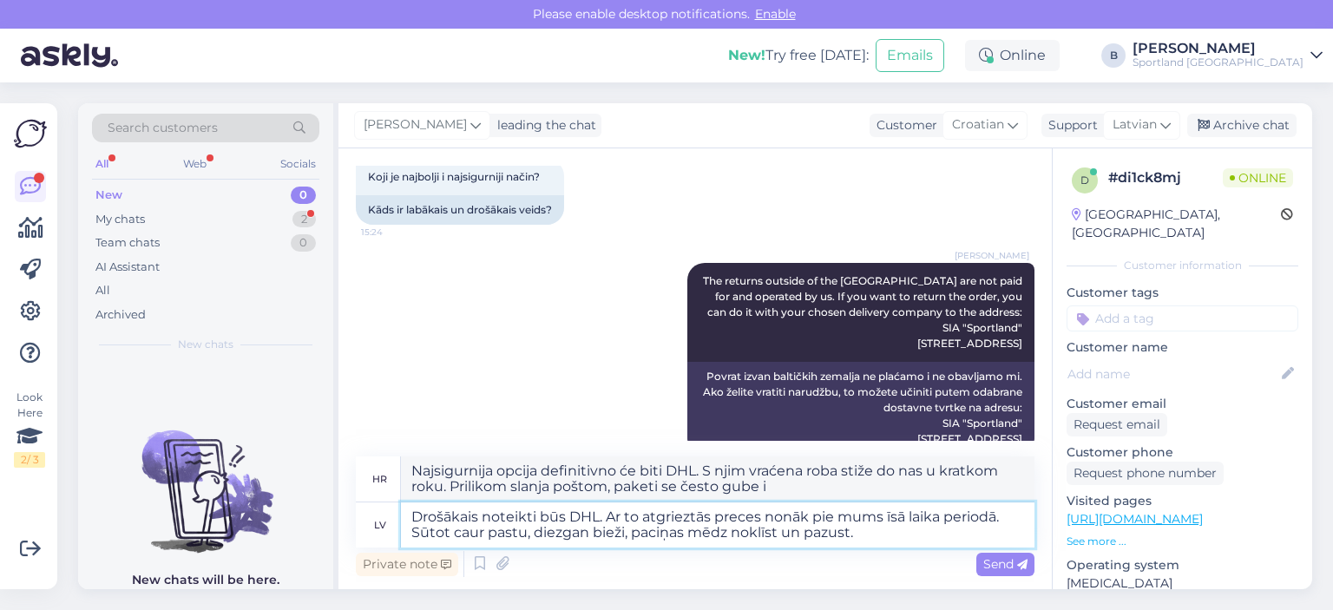
scroll to position [682, 0]
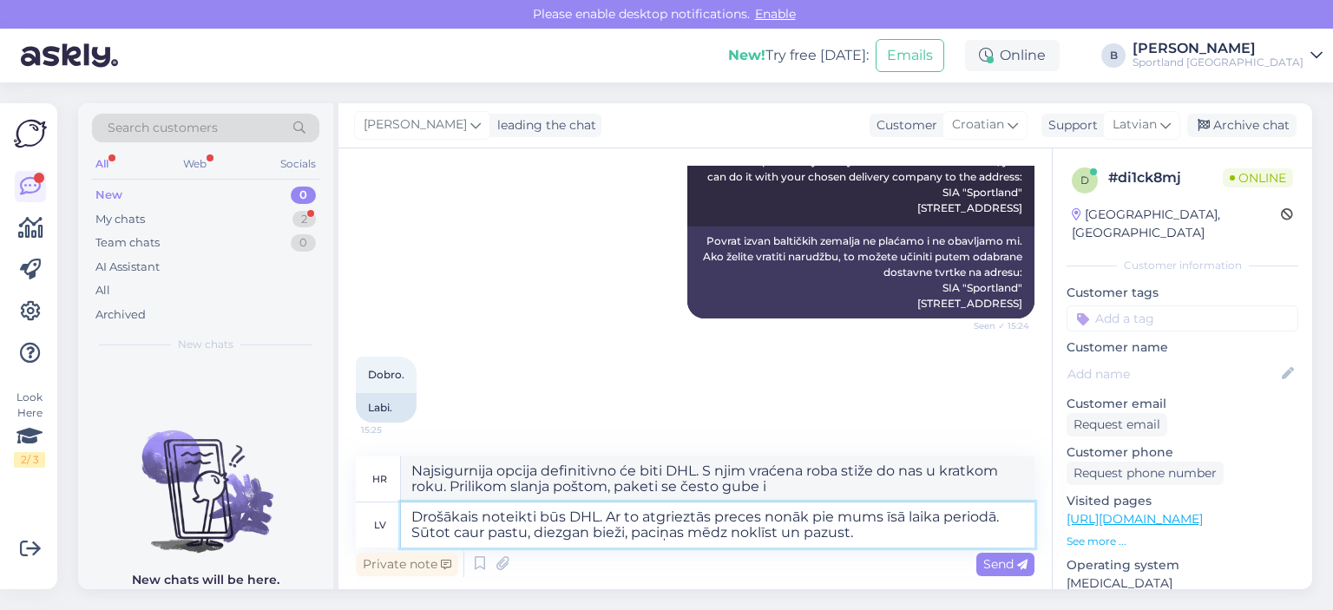
type textarea "Najsigurnija opcija definitivno će biti DHL. S njim vraćena roba stiže do nas u…"
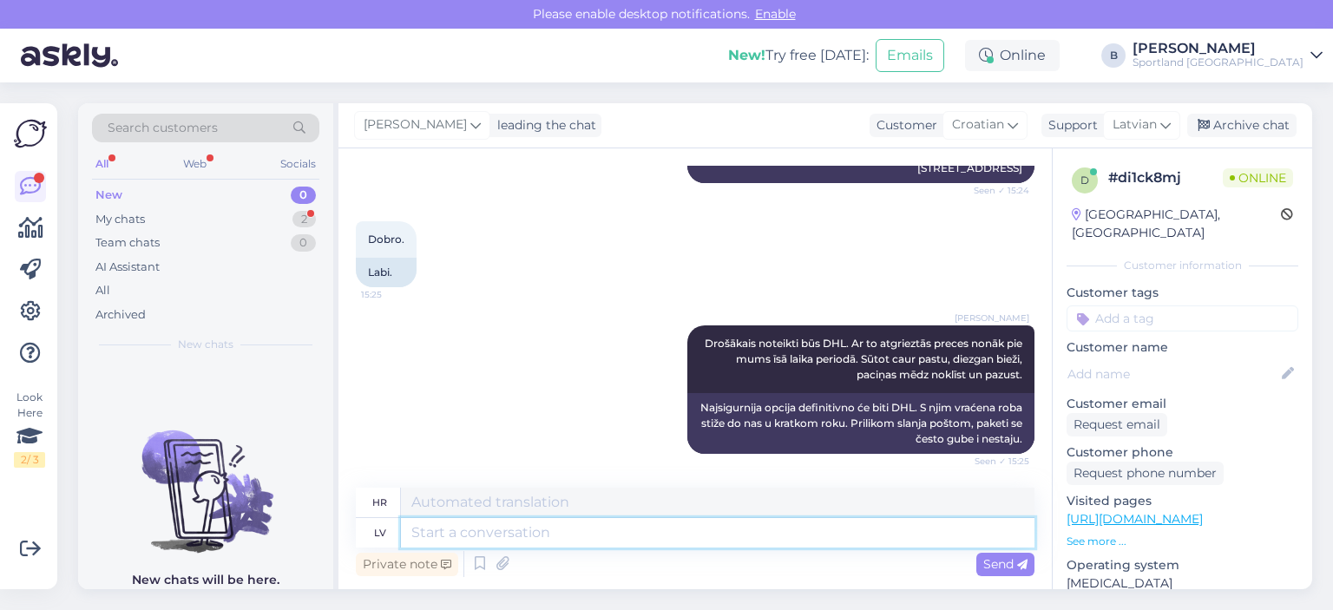
scroll to position [921, 0]
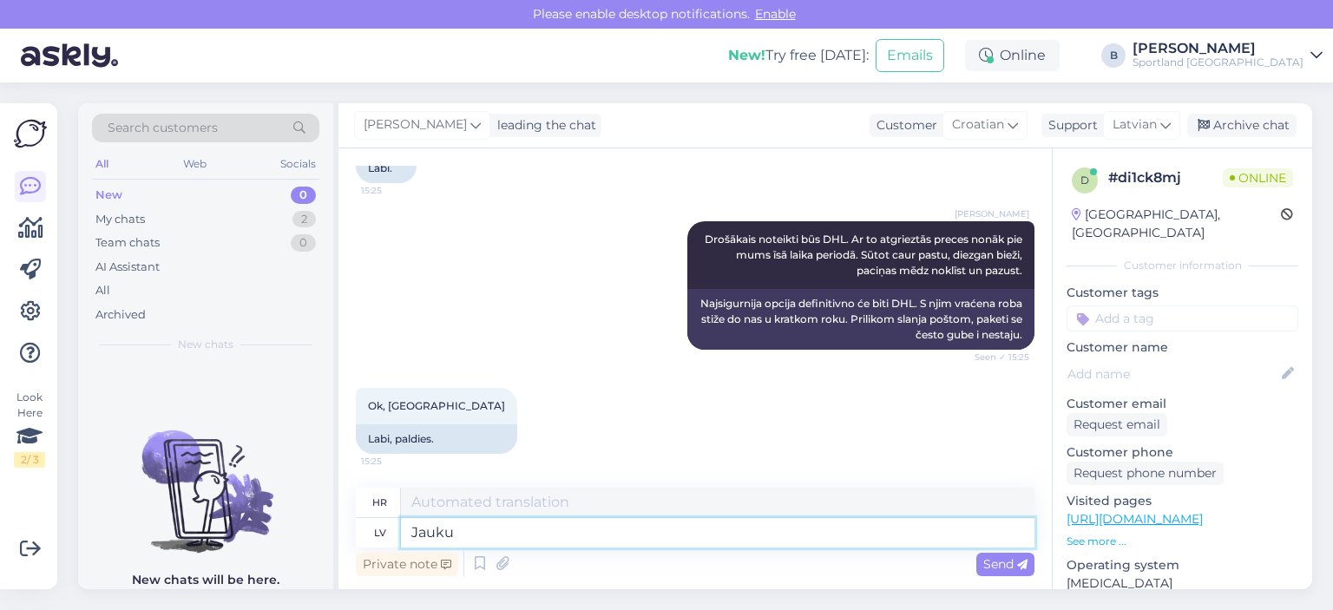
type textarea "Jauku"
type textarea "Lijepo"
type textarea "Jauku Jums d"
type textarea "[PERSON_NAME] mi je što [PERSON_NAME] te upoznao/la"
type textarea "Jauku Jums dienu! :"
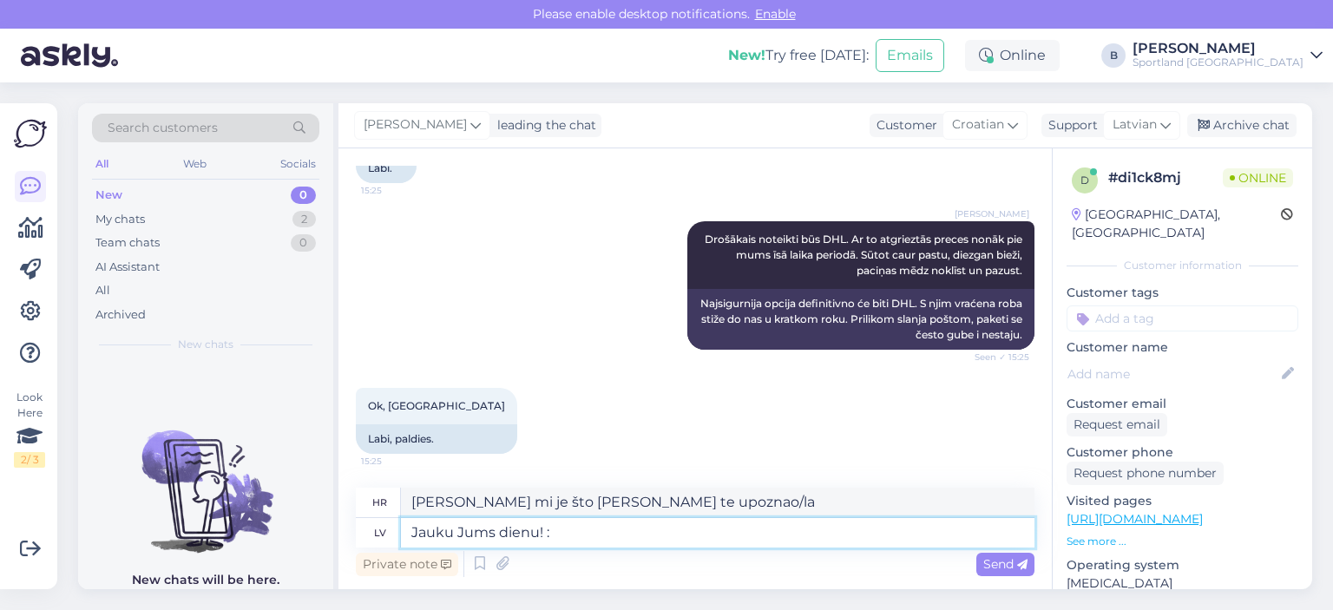
type textarea "[PERSON_NAME] dan!"
type textarea "Jauku Jums dienu! :)"
type textarea "[PERSON_NAME] dan! :)"
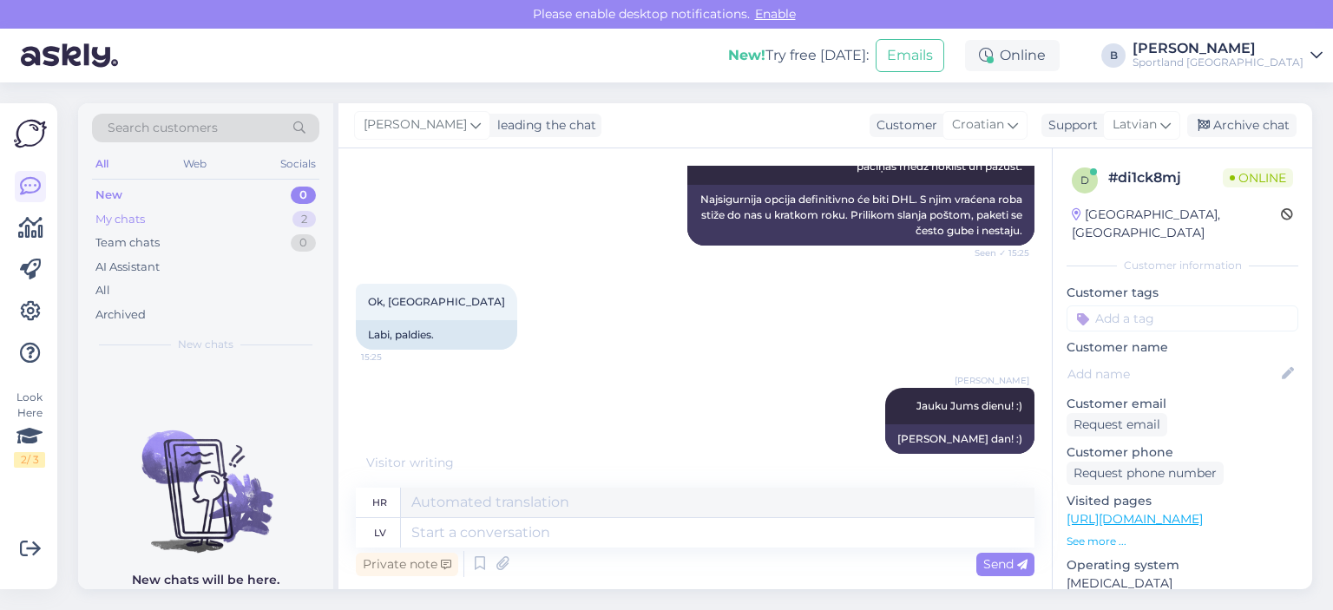
click at [142, 219] on div "My chats" at bounding box center [119, 219] width 49 height 17
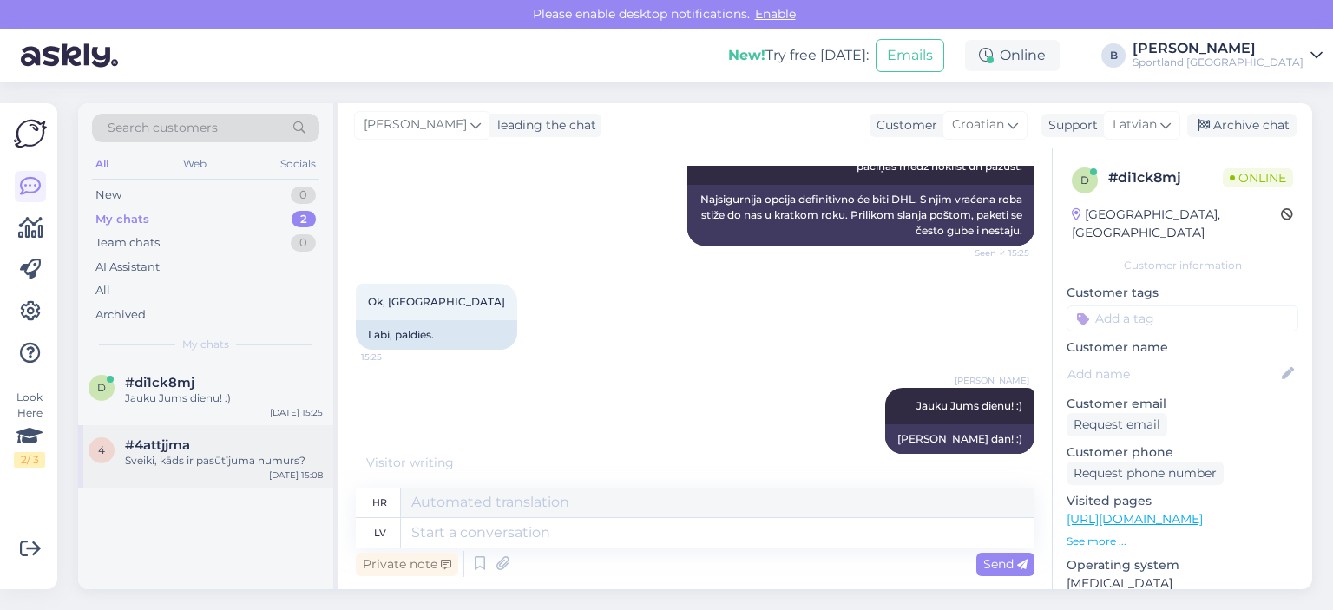
click at [196, 461] on div "Sveiki, kāds ir pasūtījuma numurs?" at bounding box center [224, 461] width 198 height 16
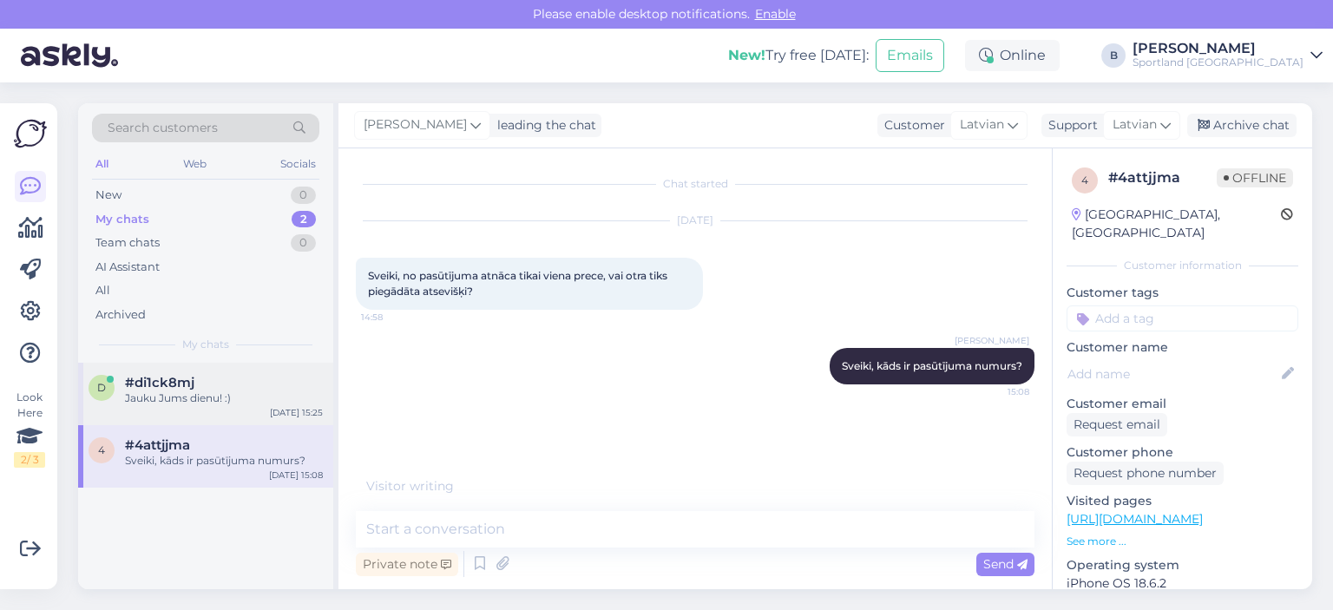
click at [184, 387] on span "#di1ck8mj" at bounding box center [159, 383] width 69 height 16
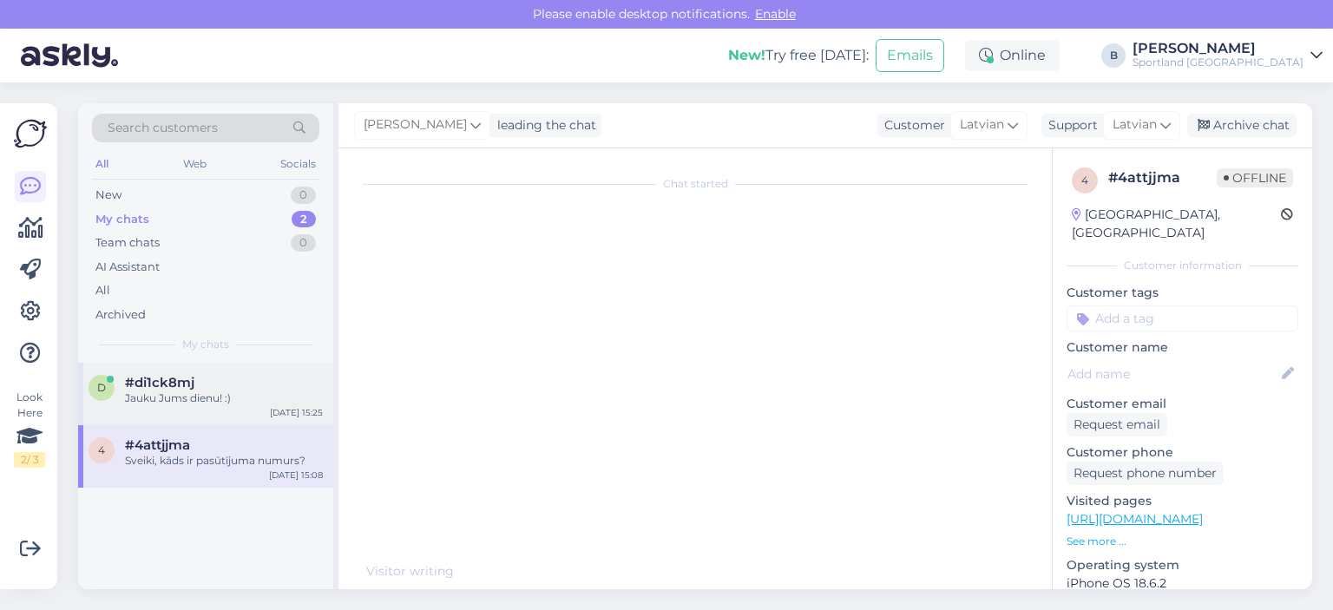
scroll to position [1044, 0]
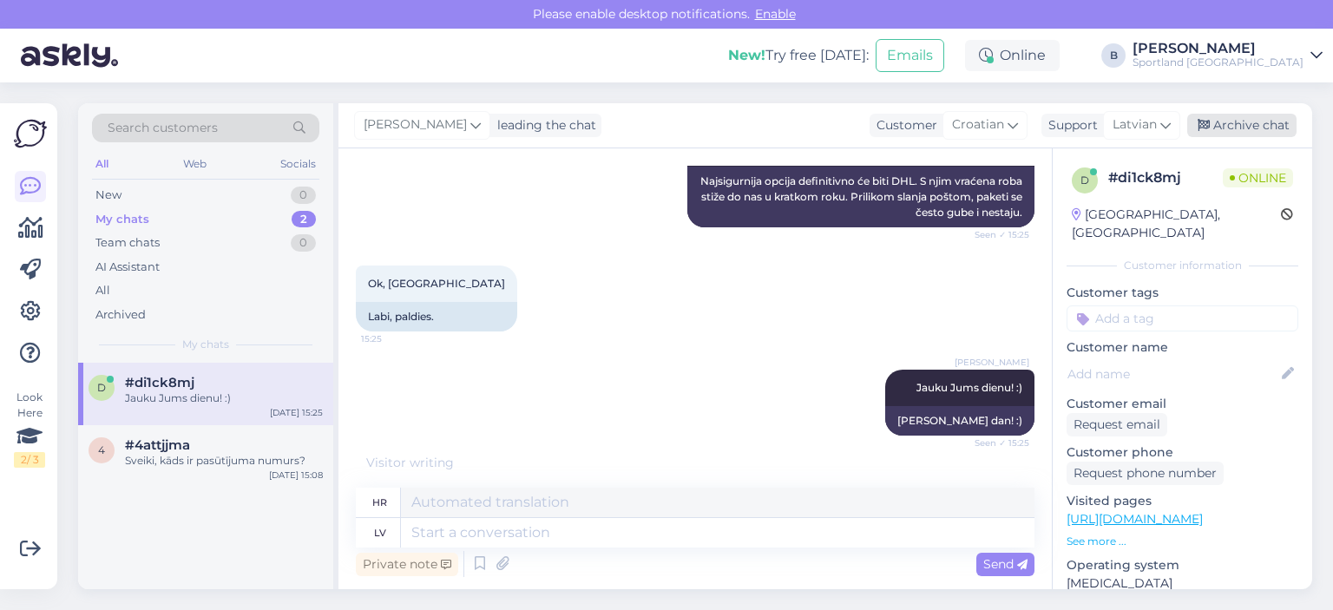
click at [1265, 119] on div "Archive chat" at bounding box center [1241, 125] width 109 height 23
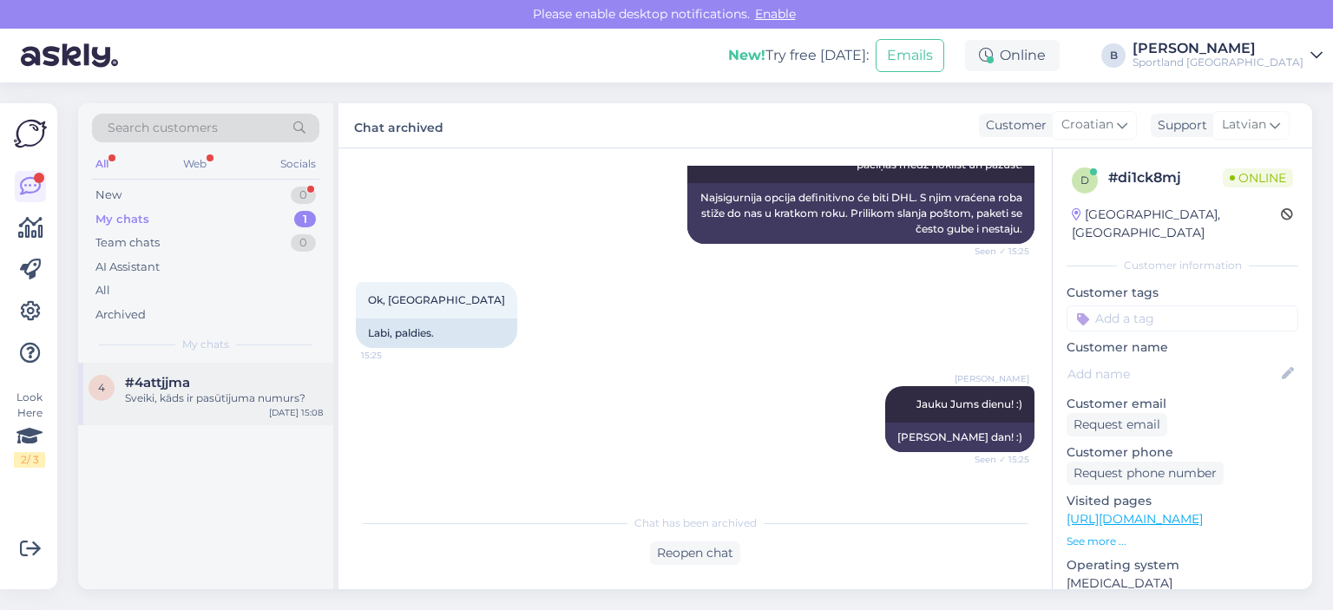
scroll to position [1112, 0]
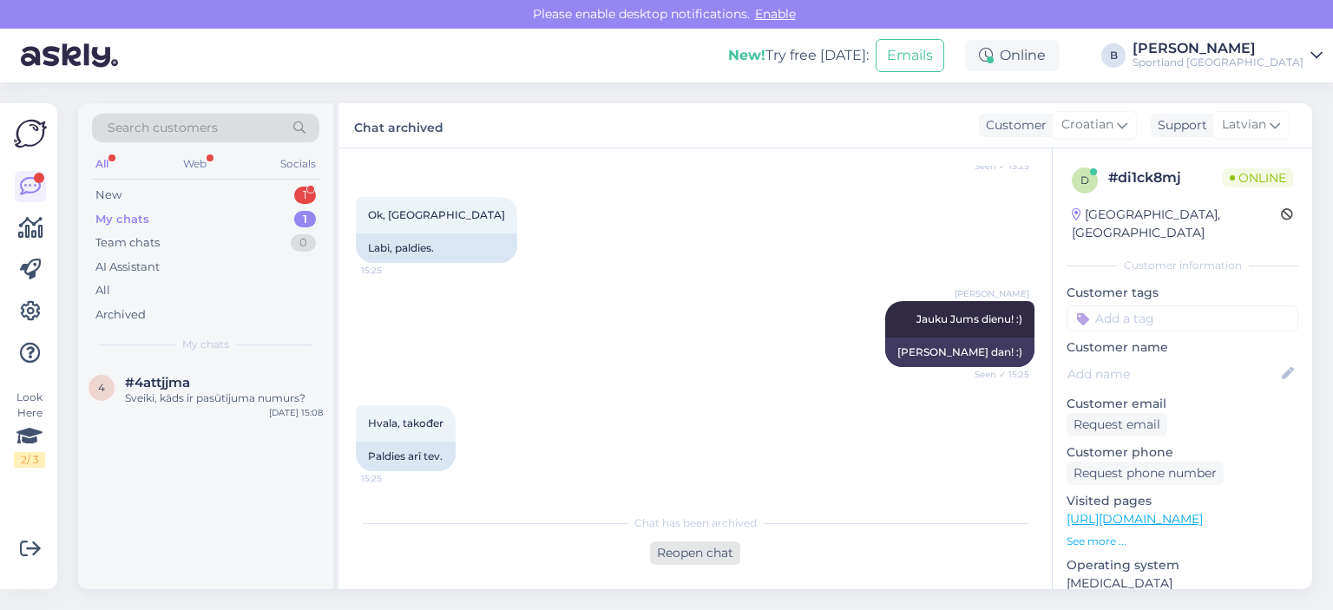
click at [697, 548] on div "Reopen chat" at bounding box center [695, 552] width 90 height 23
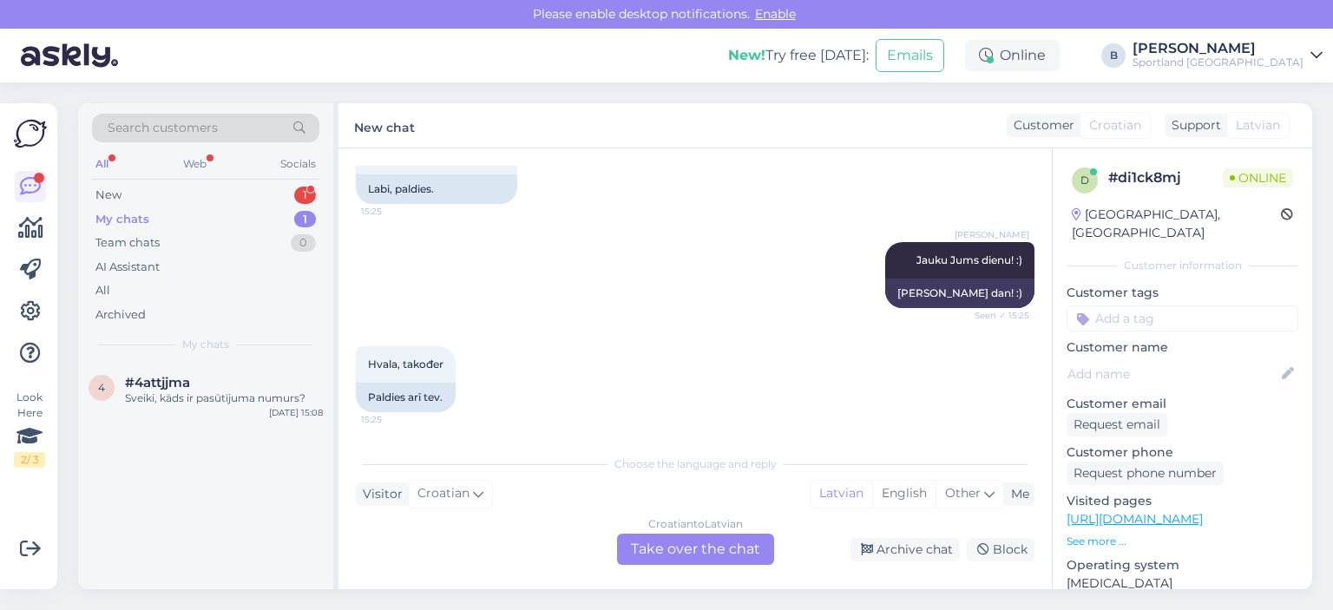
click at [690, 535] on div "Croatian to Latvian Take over the chat" at bounding box center [695, 549] width 157 height 31
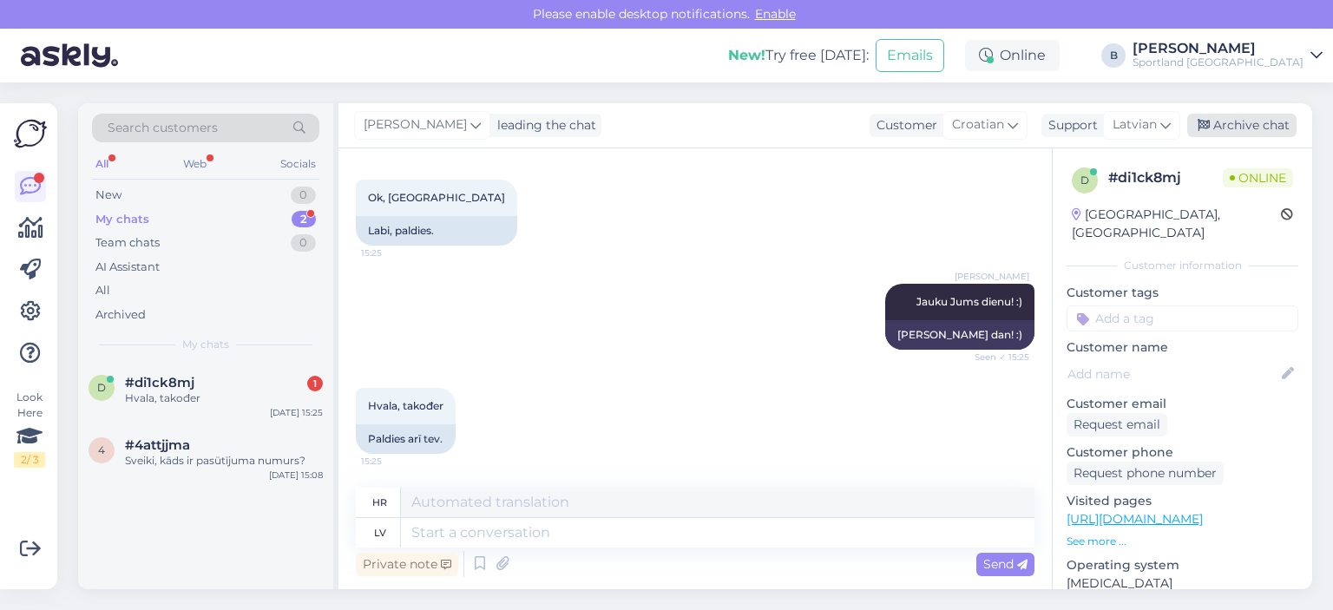
click at [1241, 125] on div "Archive chat" at bounding box center [1241, 125] width 109 height 23
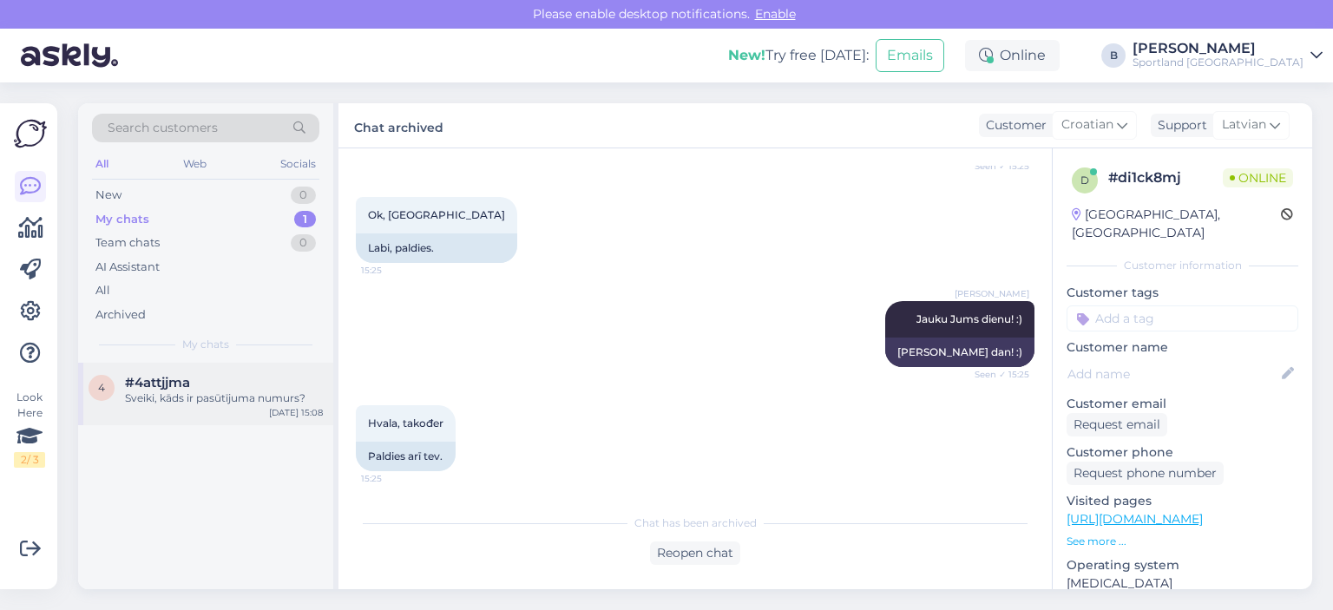
click at [177, 381] on span "#4attjjma" at bounding box center [157, 383] width 65 height 16
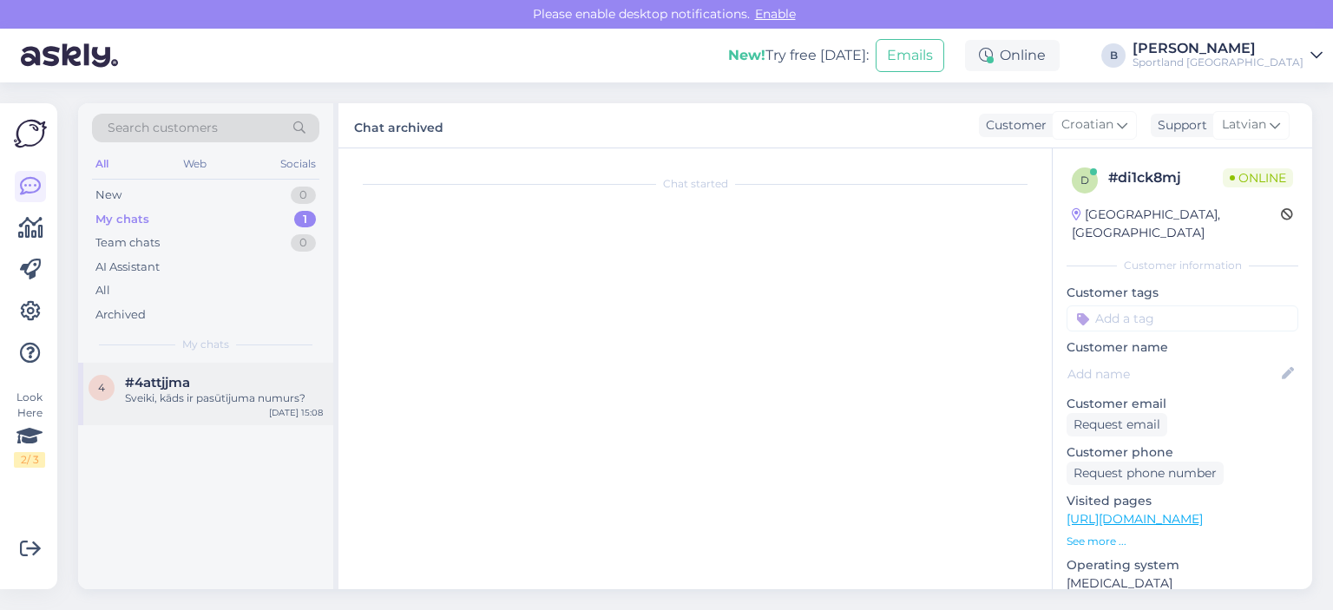
scroll to position [0, 0]
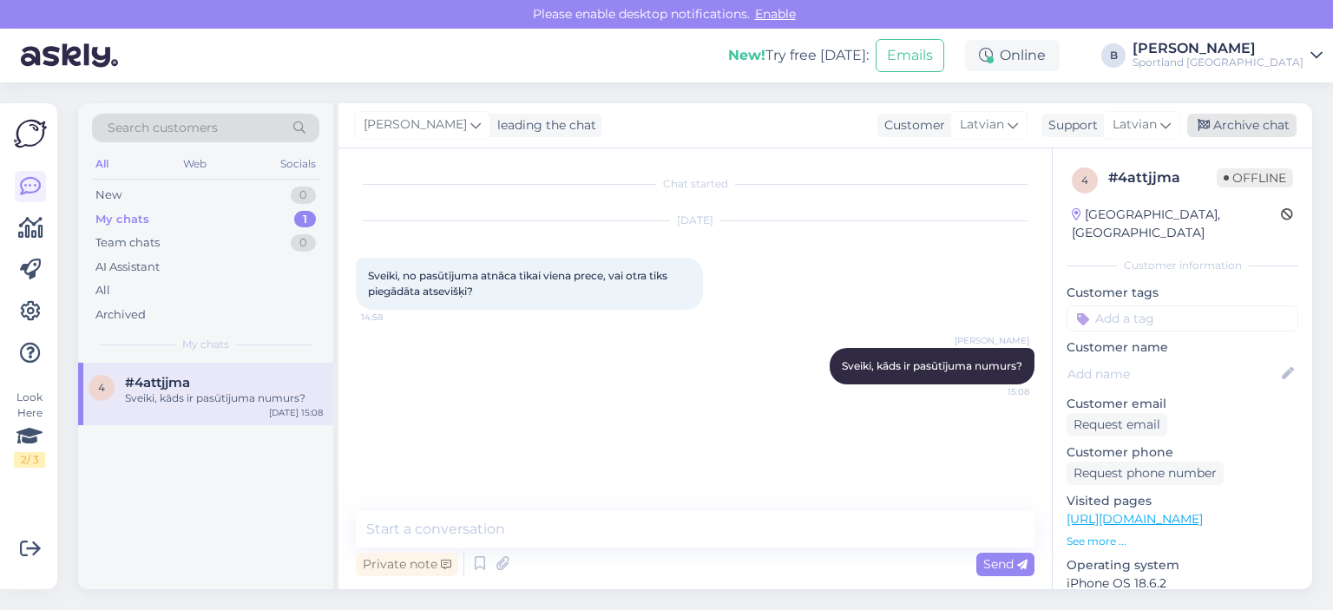
click at [1264, 124] on div "Archive chat" at bounding box center [1241, 125] width 109 height 23
